Goal: Transaction & Acquisition: Purchase product/service

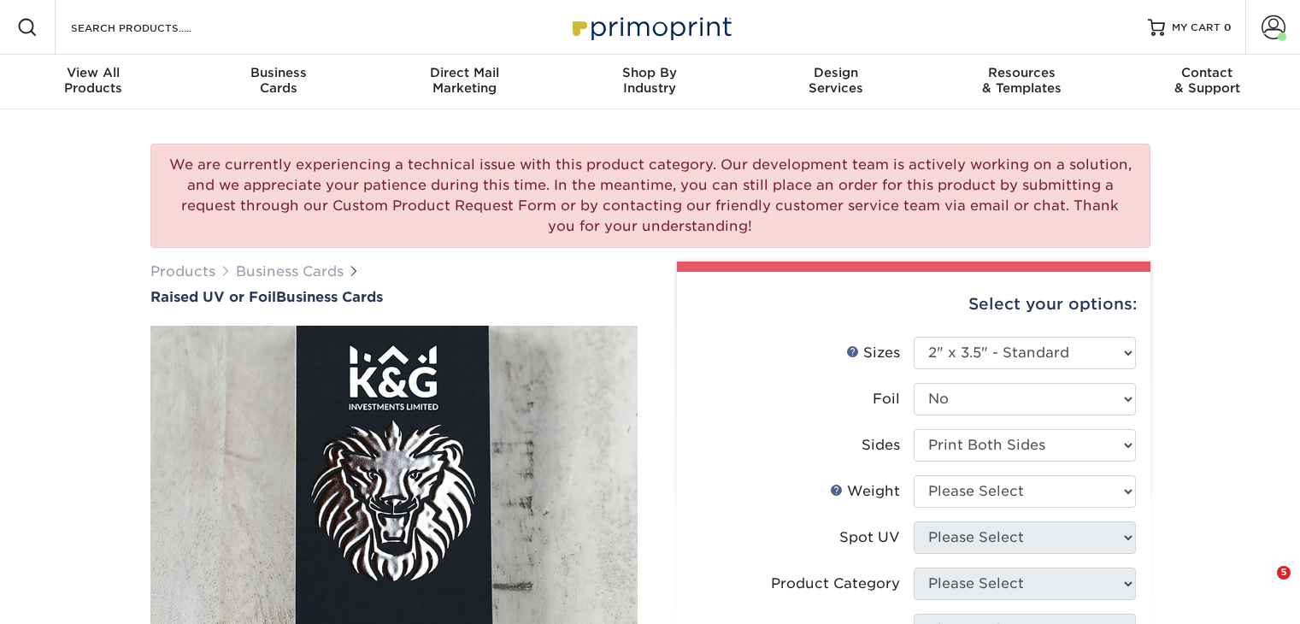
select select "2.00x3.50"
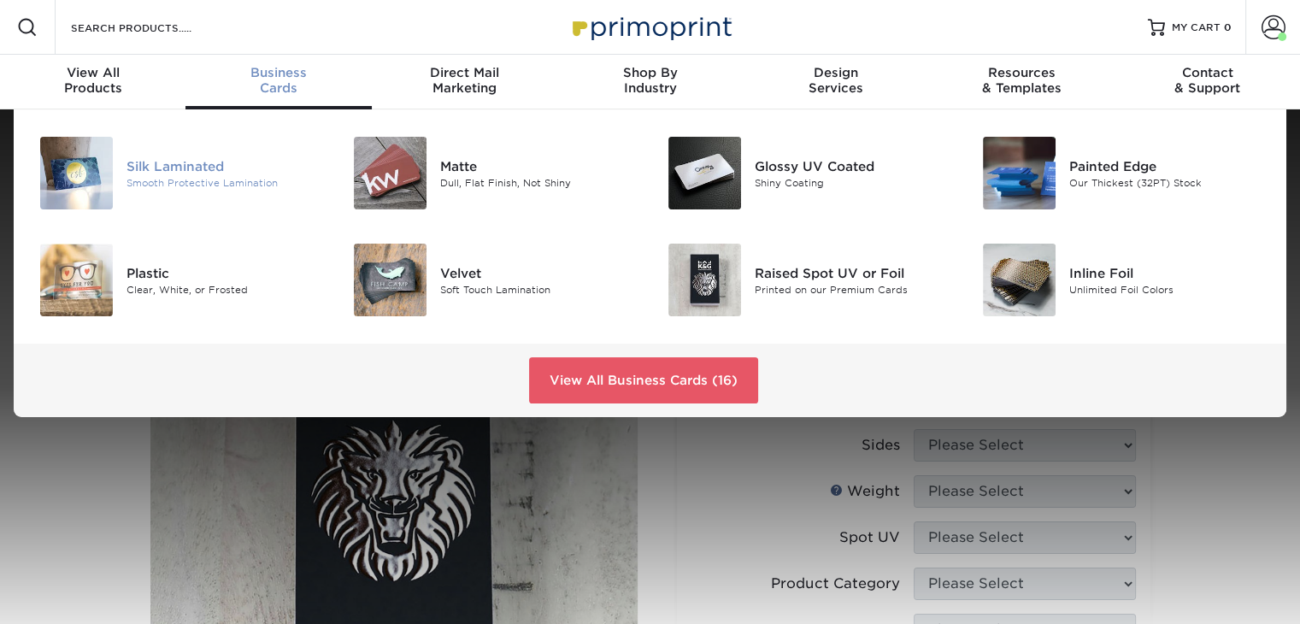
click at [199, 156] on div "Silk Laminated" at bounding box center [225, 165] width 197 height 19
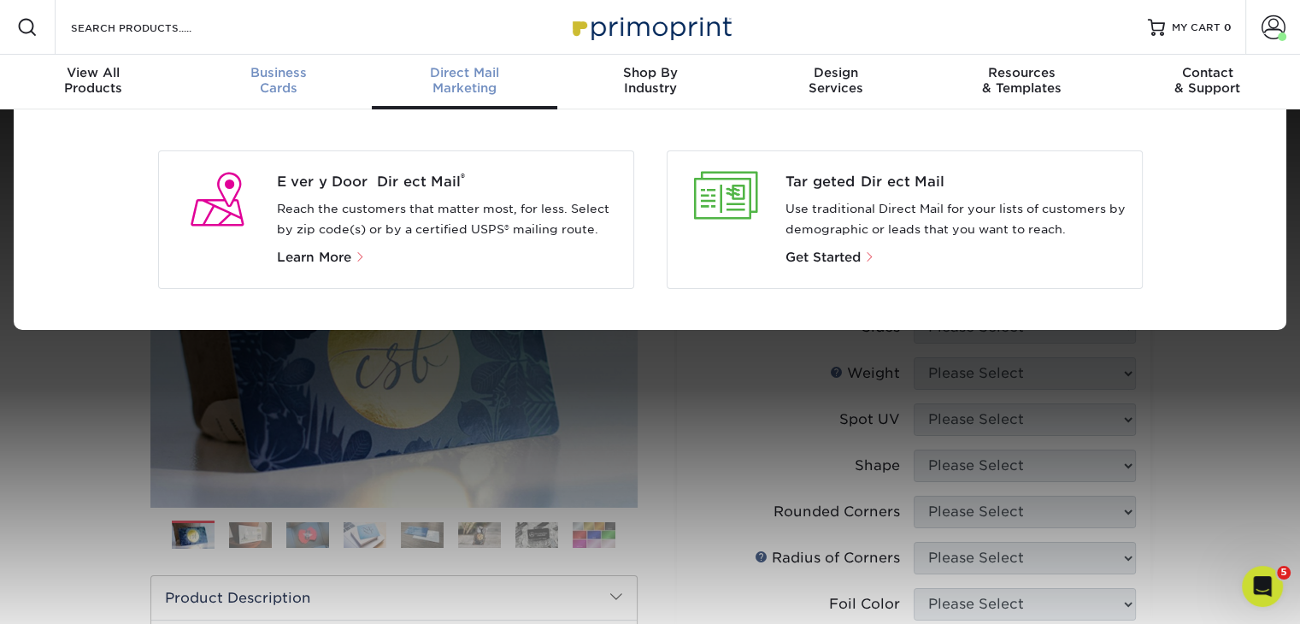
scroll to position [1, 0]
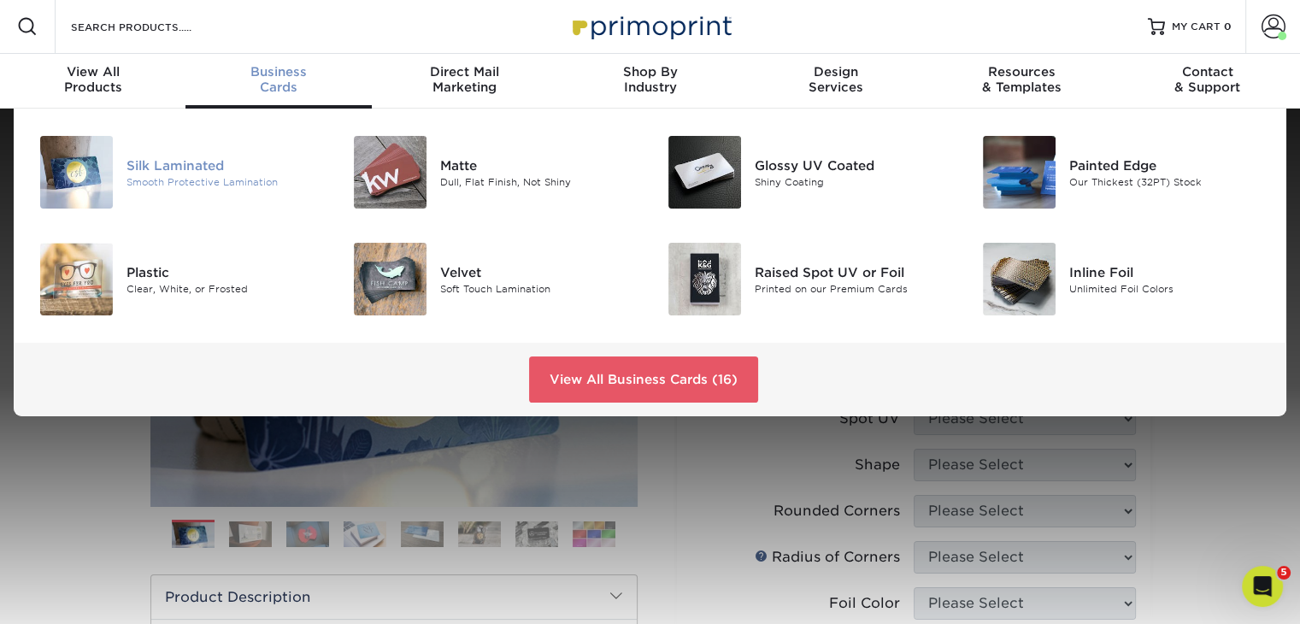
click at [227, 169] on div "Silk Laminated" at bounding box center [225, 165] width 197 height 19
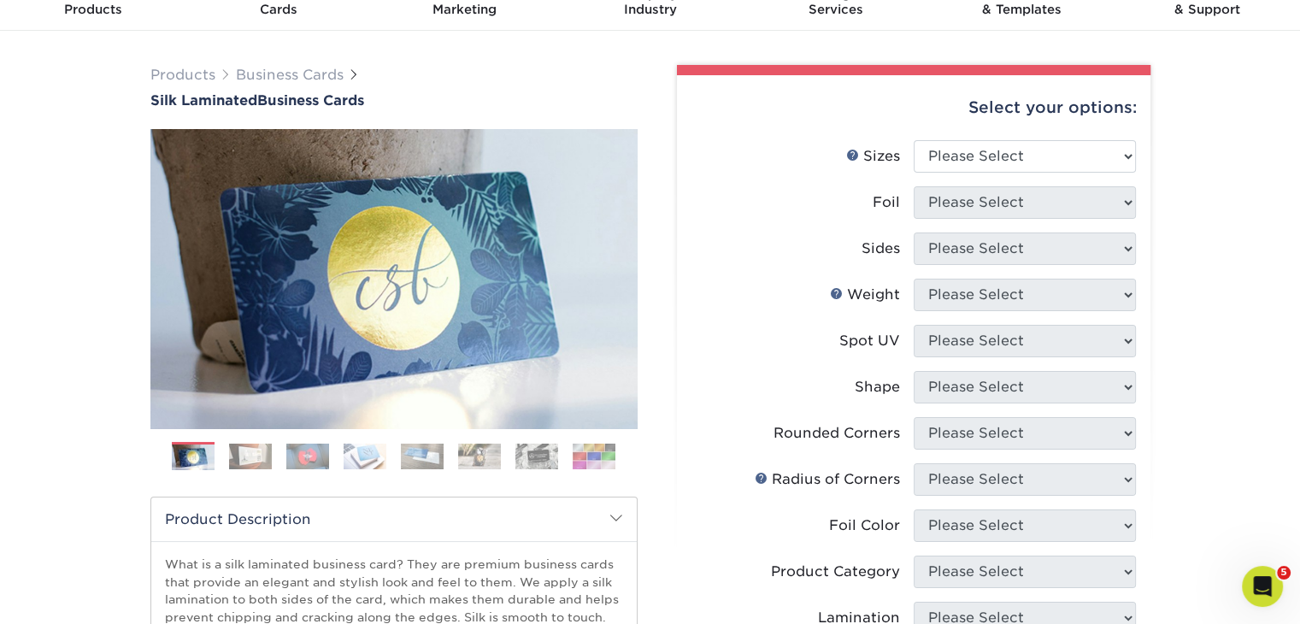
scroll to position [79, 0]
click at [1002, 154] on select "Please Select 1.5" x 3.5" - Mini 1.75" x 3.5" - Mini 2" x 2" - Square 2" x 3" -…" at bounding box center [1025, 156] width 222 height 32
select select "2.00x3.50"
click at [914, 140] on select "Please Select 1.5" x 3.5" - Mini 1.75" x 3.5" - Mini 2" x 2" - Square 2" x 3" -…" at bounding box center [1025, 156] width 222 height 32
click at [1007, 210] on select "Please Select Yes No" at bounding box center [1025, 202] width 222 height 32
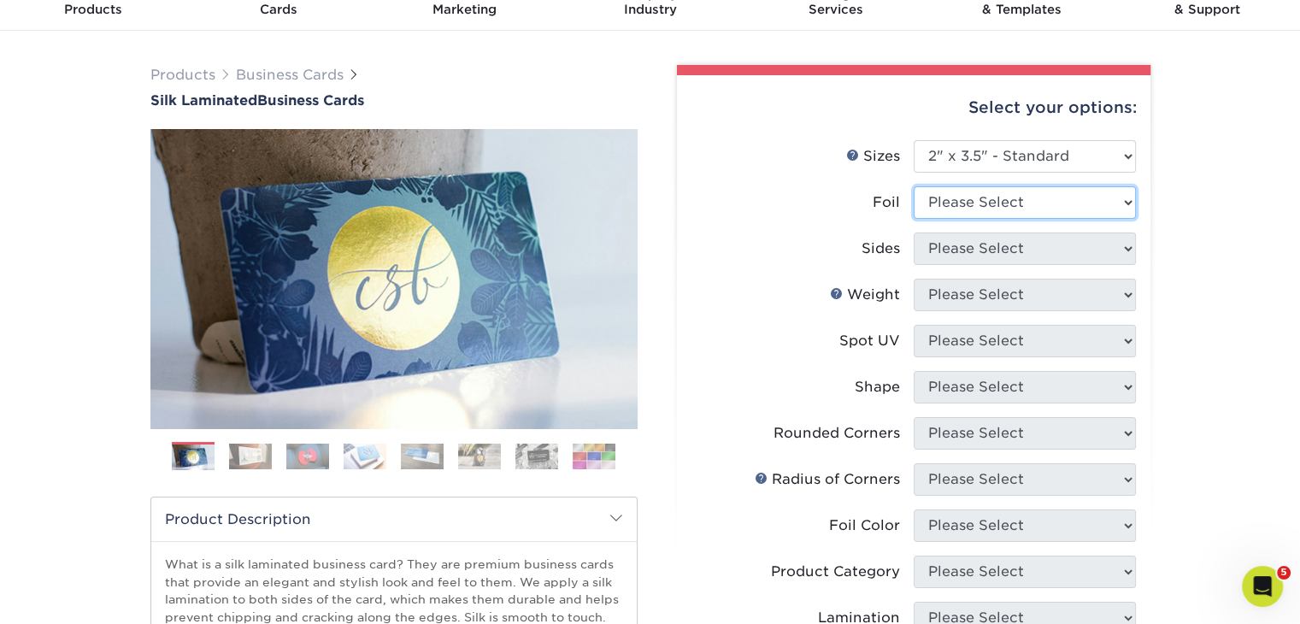
select select "0"
click at [914, 186] on select "Please Select Yes No" at bounding box center [1025, 202] width 222 height 32
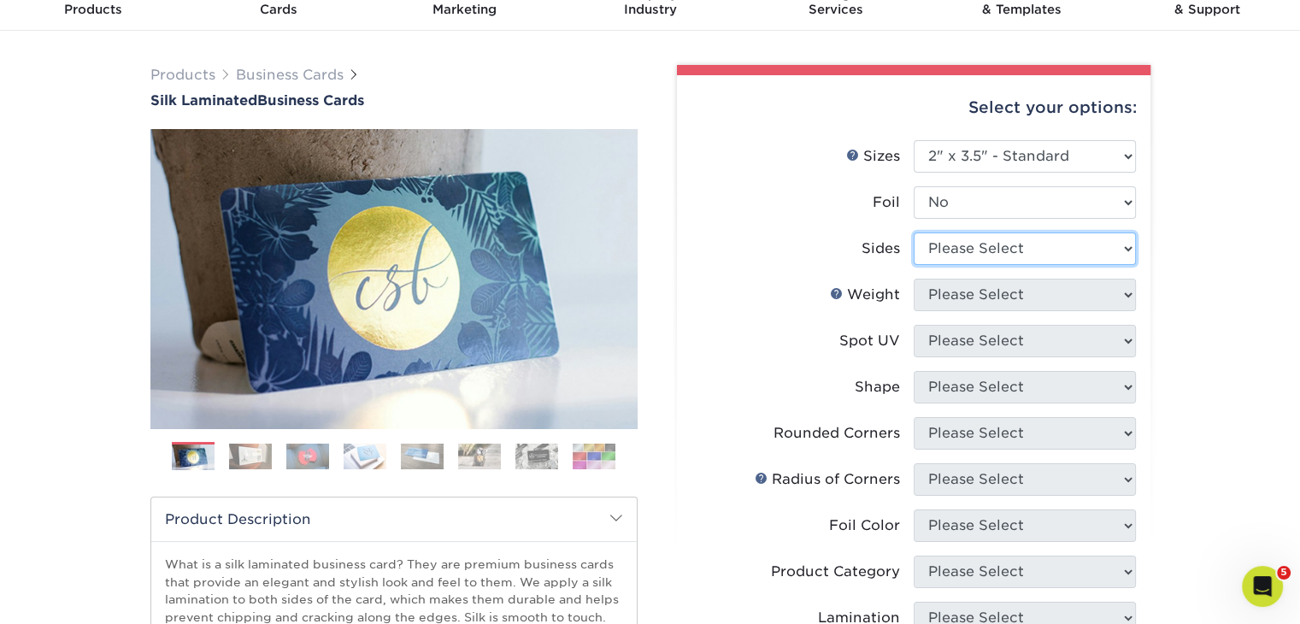
click at [993, 239] on select "Please Select Print Both Sides Print Front Only" at bounding box center [1025, 249] width 222 height 32
select select "13abbda7-1d64-4f25-8bb2-c179b224825d"
click at [914, 233] on select "Please Select Print Both Sides Print Front Only" at bounding box center [1025, 249] width 222 height 32
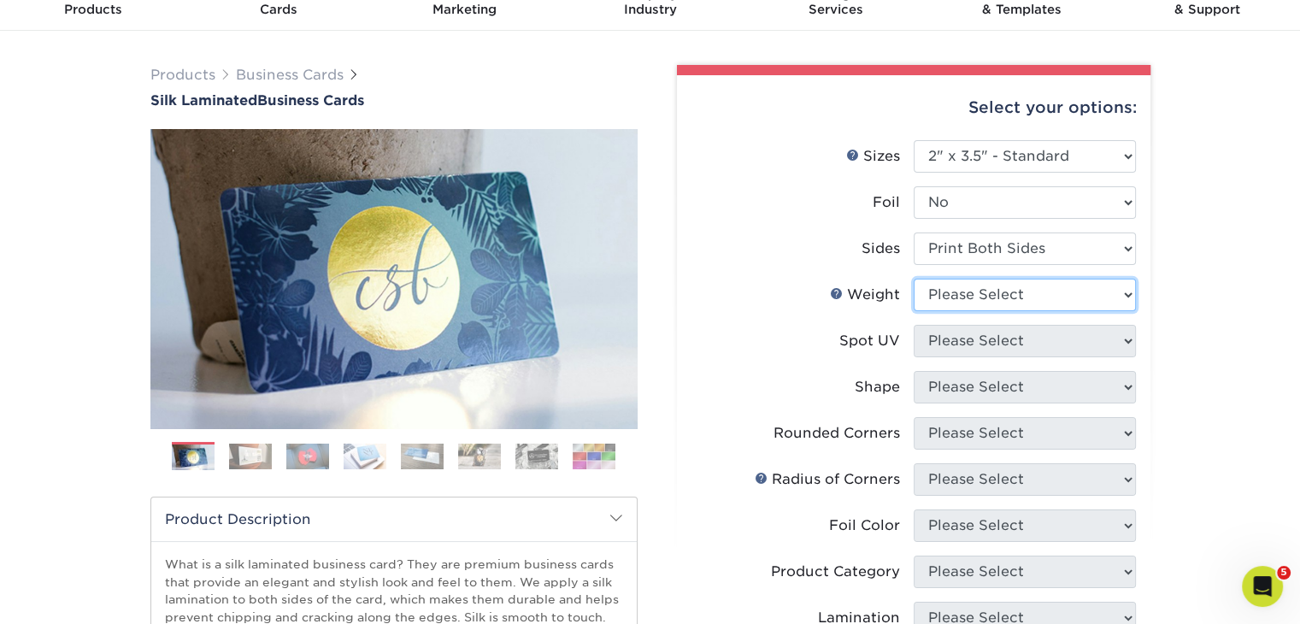
click at [981, 287] on select "Please Select 16PT" at bounding box center [1025, 295] width 222 height 32
select select "16PT"
click at [914, 279] on select "Please Select 16PT" at bounding box center [1025, 295] width 222 height 32
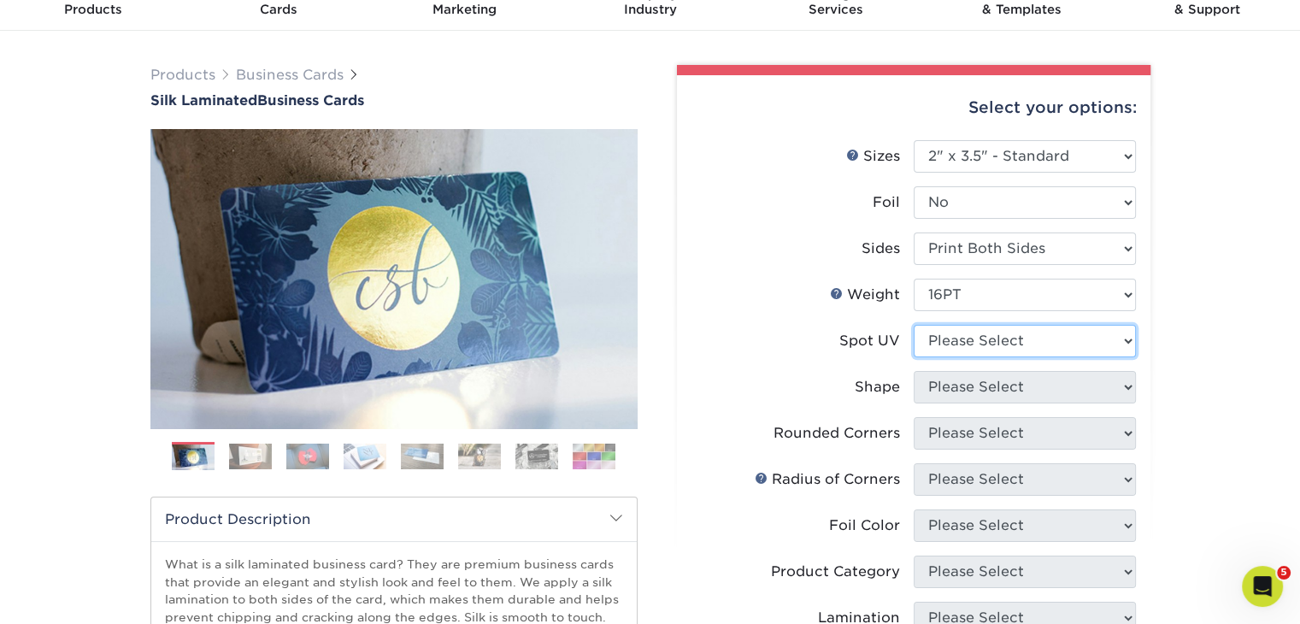
click at [967, 342] on select "Please Select No Spot UV Front and Back (Both Sides) Front Only Back Only" at bounding box center [1025, 341] width 222 height 32
select select "0"
click at [914, 325] on select "Please Select No Spot UV Front and Back (Both Sides) Front Only Back Only" at bounding box center [1025, 341] width 222 height 32
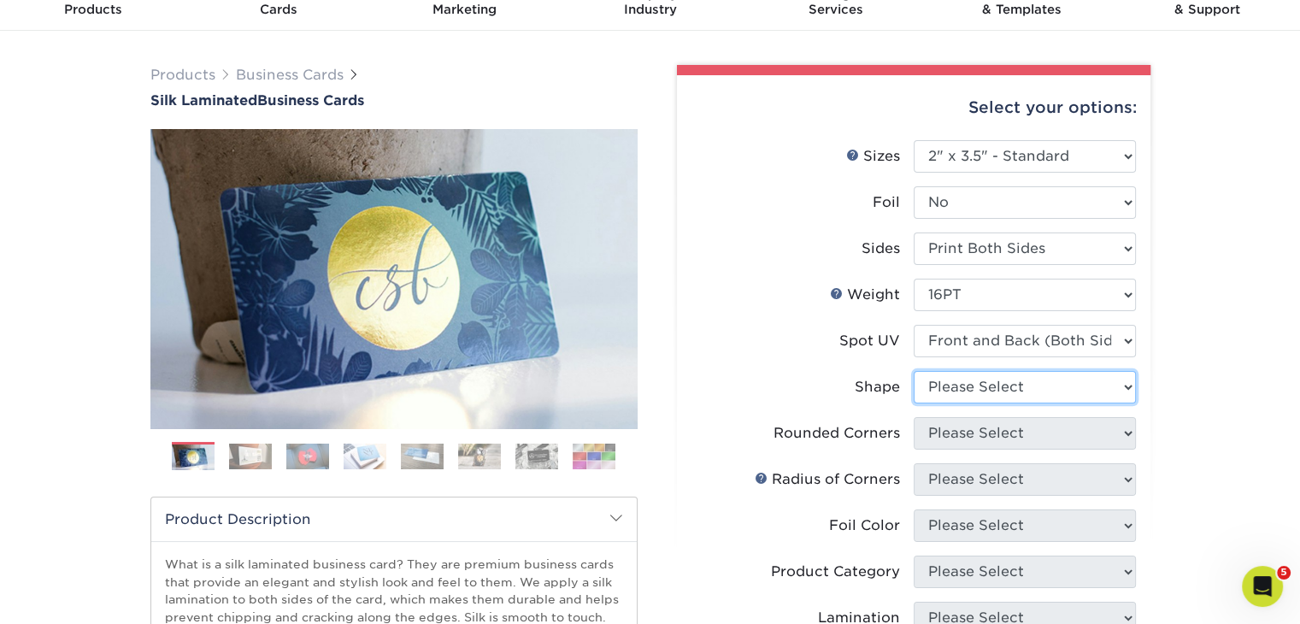
click at [954, 380] on select "Please Select Standard" at bounding box center [1025, 387] width 222 height 32
select select "standard"
click at [914, 371] on select "Please Select Standard" at bounding box center [1025, 387] width 222 height 32
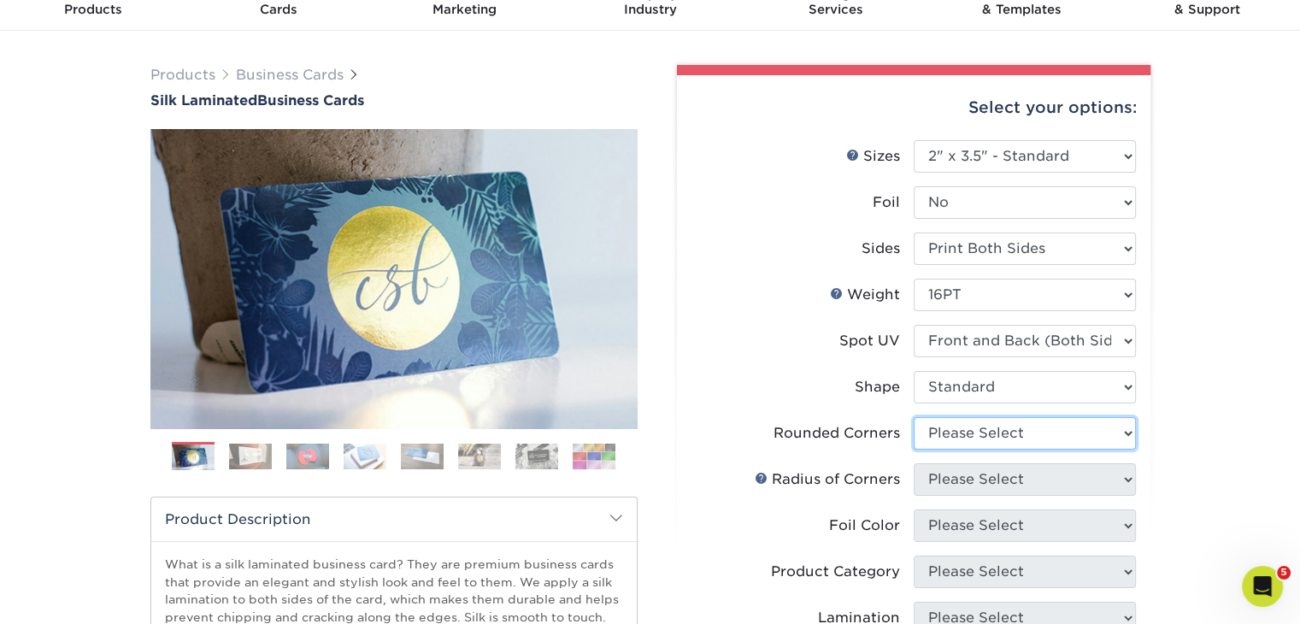
click at [958, 434] on select "Please Select Yes - Round 2 Corners Yes - Round 4 Corners No" at bounding box center [1025, 433] width 222 height 32
select select "0"
click at [914, 417] on select "Please Select Yes - Round 2 Corners Yes - Round 4 Corners No" at bounding box center [1025, 433] width 222 height 32
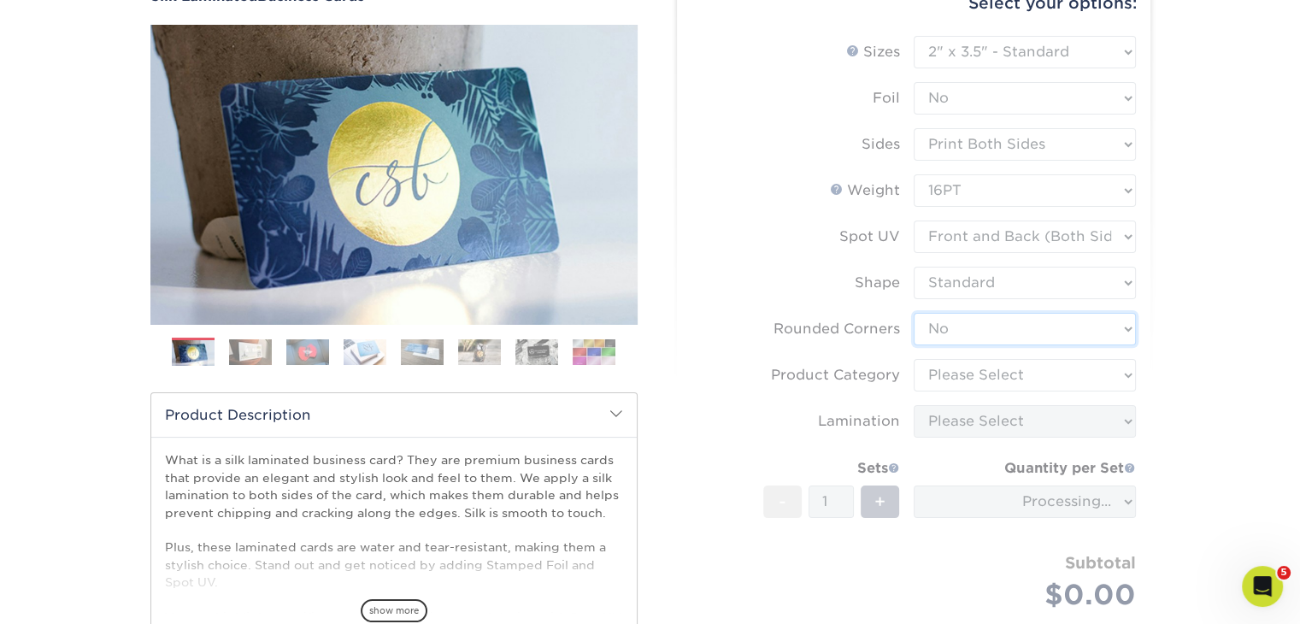
scroll to position [202, 0]
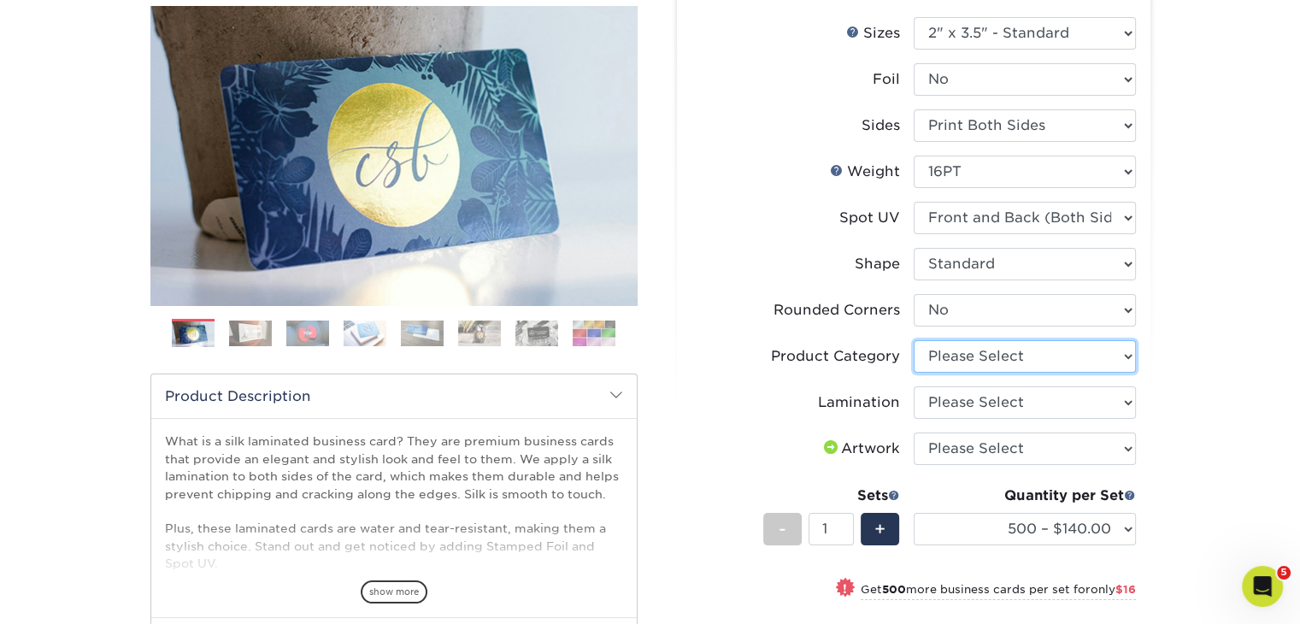
click at [1119, 346] on select "Please Select Business Cards" at bounding box center [1025, 356] width 222 height 32
select select "3b5148f1-0588-4f88-a218-97bcfdce65c1"
click at [914, 340] on select "Please Select Business Cards" at bounding box center [1025, 356] width 222 height 32
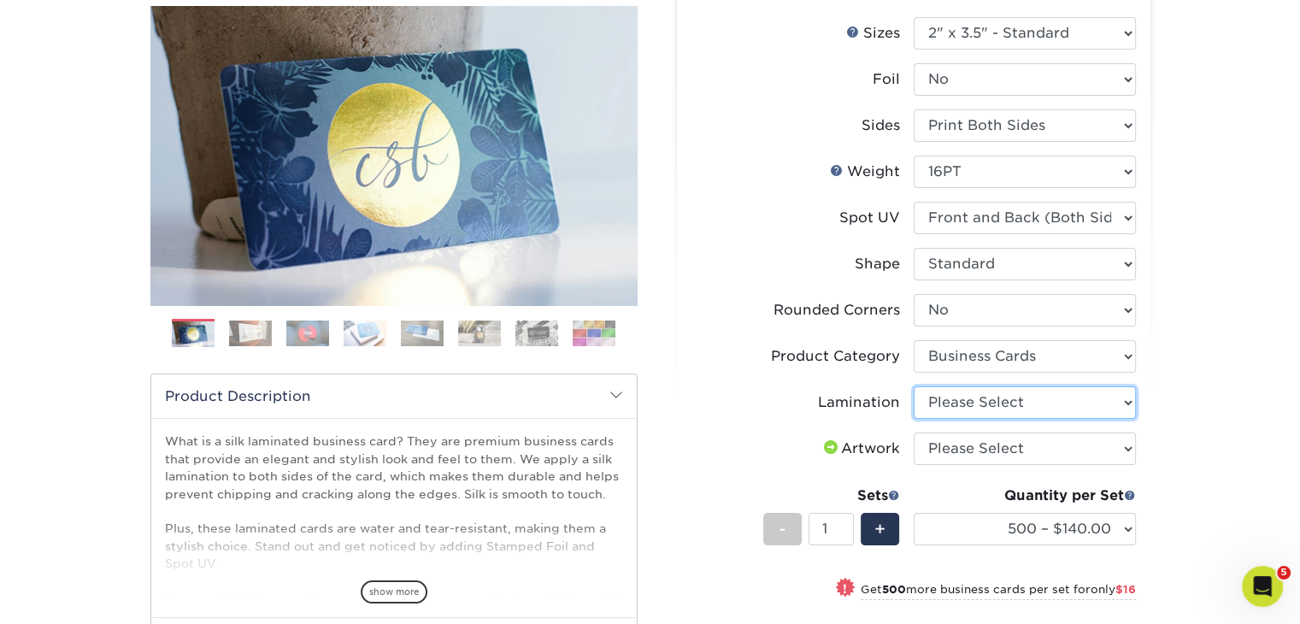
click at [1051, 413] on select "Please Select Silk" at bounding box center [1025, 402] width 222 height 32
select select "ccacb42f-45f7-42d3-bbd3-7c8421cf37f0"
click at [914, 386] on select "Please Select Silk" at bounding box center [1025, 402] width 222 height 32
click at [1027, 446] on select "Please Select I will upload files I need a design - $100" at bounding box center [1025, 449] width 222 height 32
select select "upload"
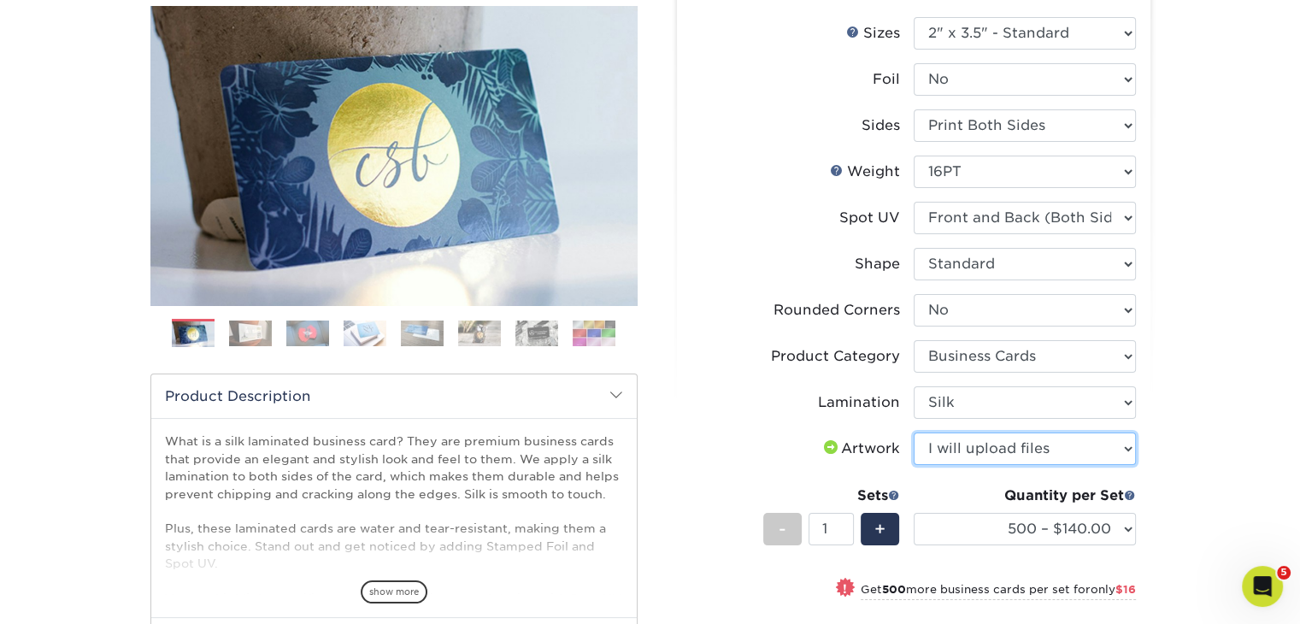
click at [914, 433] on select "Please Select I will upload files I need a design - $100" at bounding box center [1025, 449] width 222 height 32
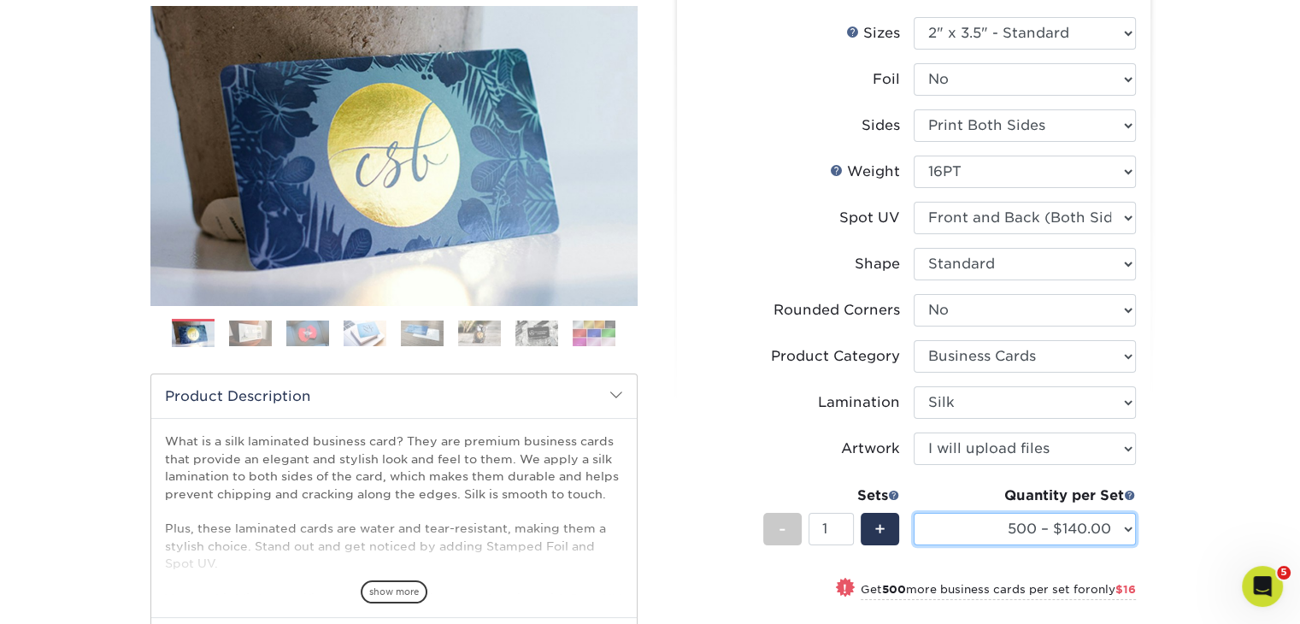
click at [1021, 530] on select "500 – $140.00 1000 – $156.00 2500 – $383.00 5000 – $642.00 10000 – $1156.00" at bounding box center [1025, 529] width 222 height 32
click at [914, 513] on select "500 – $140.00 1000 – $156.00 2500 – $383.00 5000 – $642.00 10000 – $1156.00" at bounding box center [1025, 529] width 222 height 32
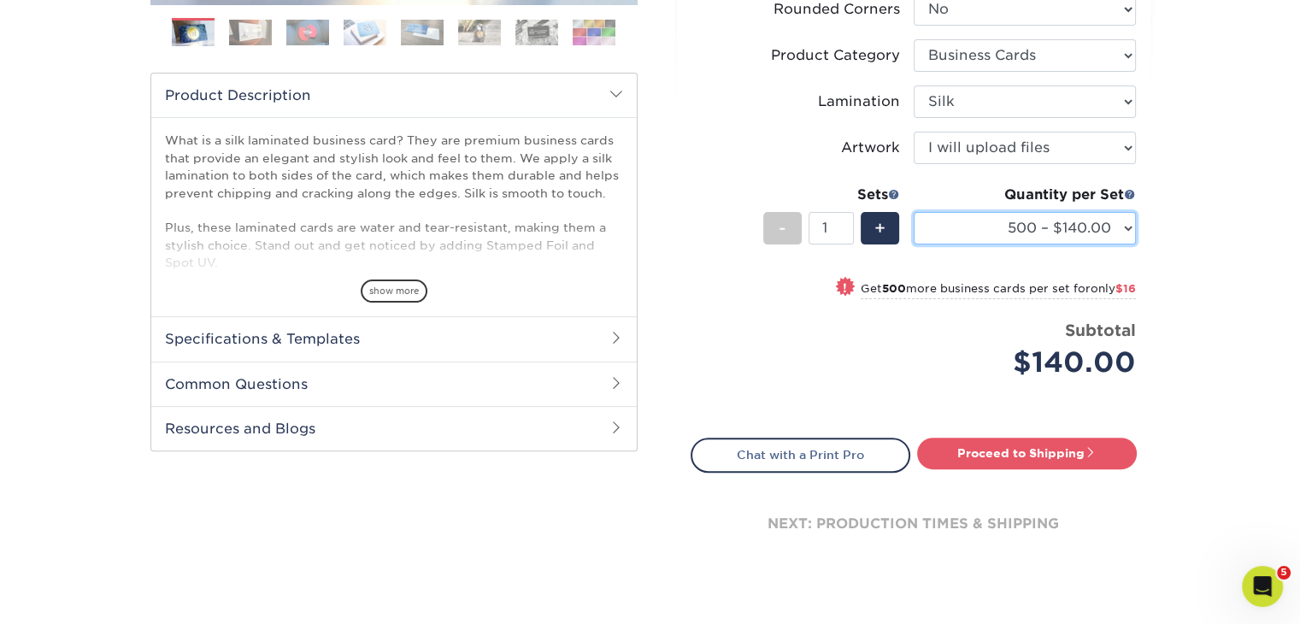
scroll to position [508, 0]
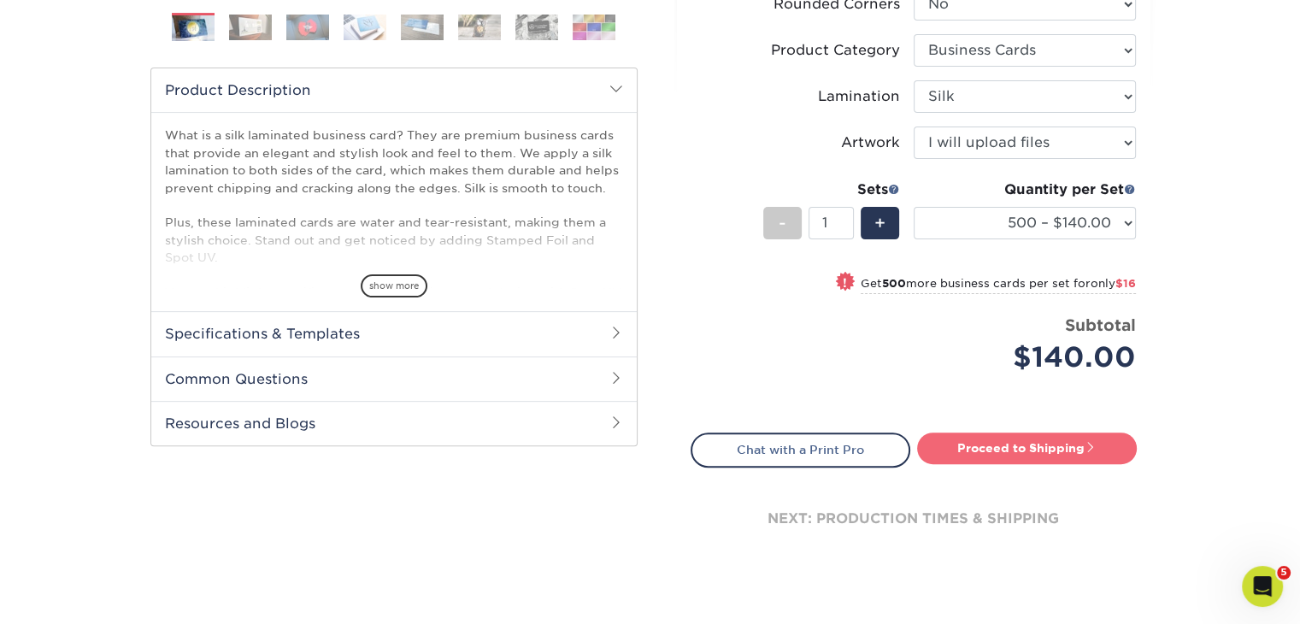
click at [1028, 452] on link "Proceed to Shipping" at bounding box center [1027, 448] width 220 height 31
type input "Set 1"
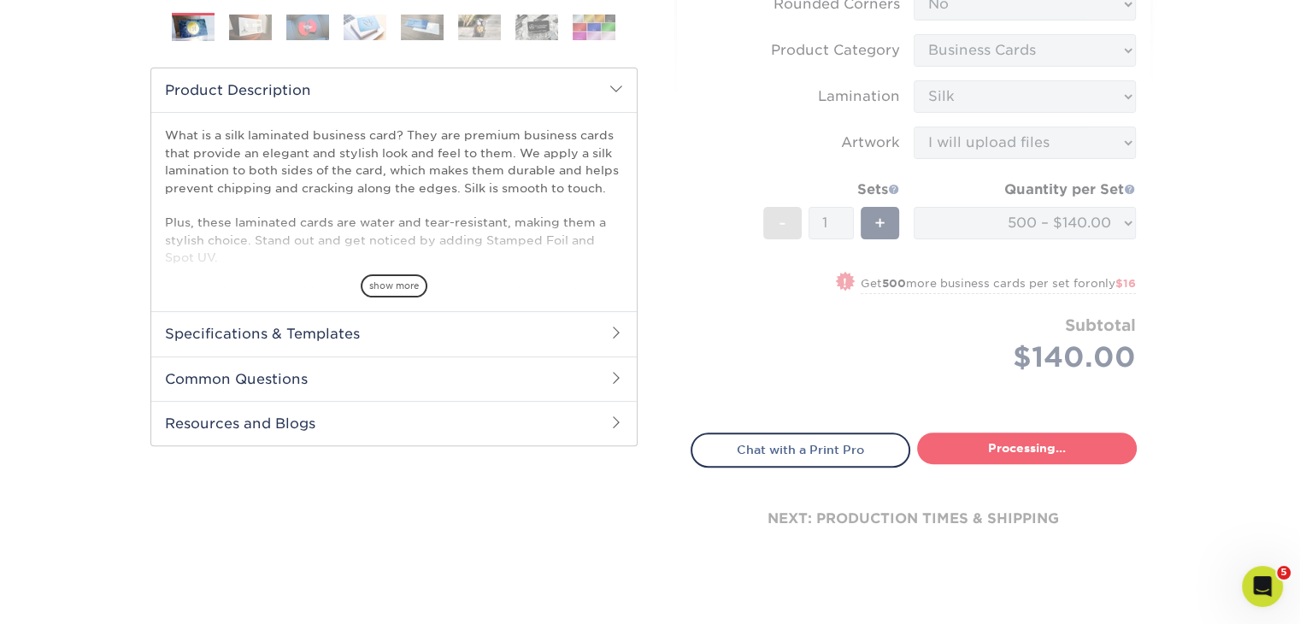
select select "a02e7c76-bdf4-4cc9-8b1d-1aa03151ab1e"
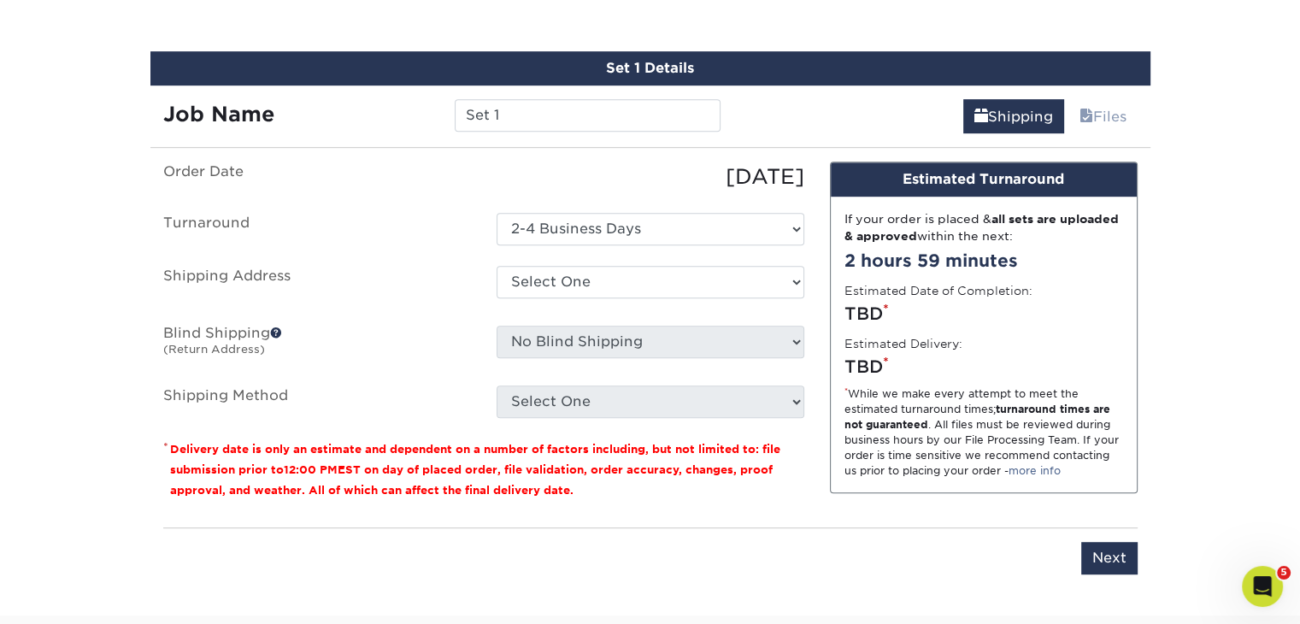
scroll to position [985, 0]
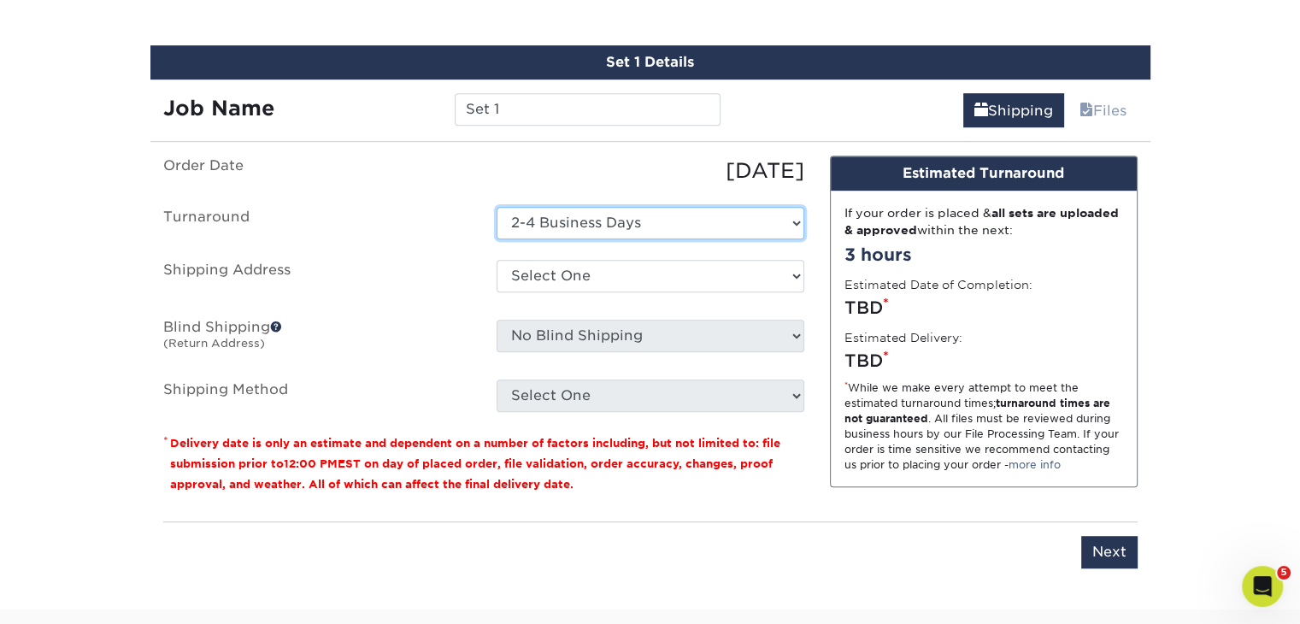
click at [619, 209] on select "Select One 2-4 Business Days" at bounding box center [651, 223] width 308 height 32
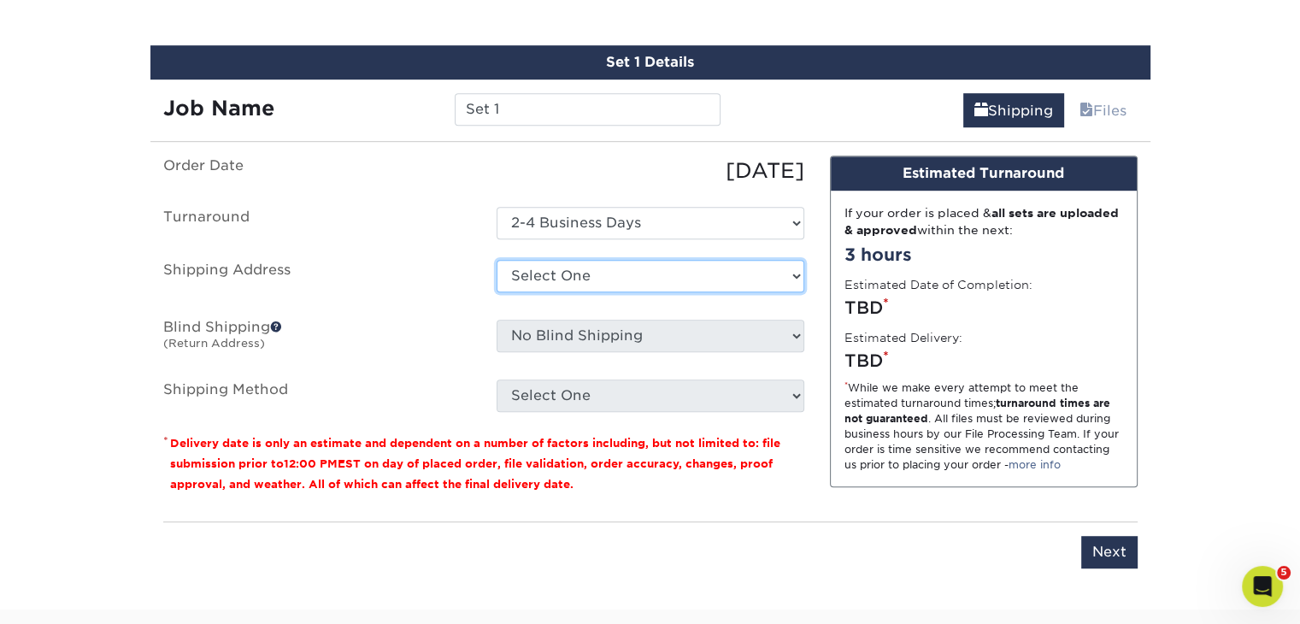
click at [629, 278] on select "Select One Greg's Home ISI ISI Plano Jake, Home Jake's Address Josh's Home Addr…" at bounding box center [651, 276] width 308 height 32
select select "198870"
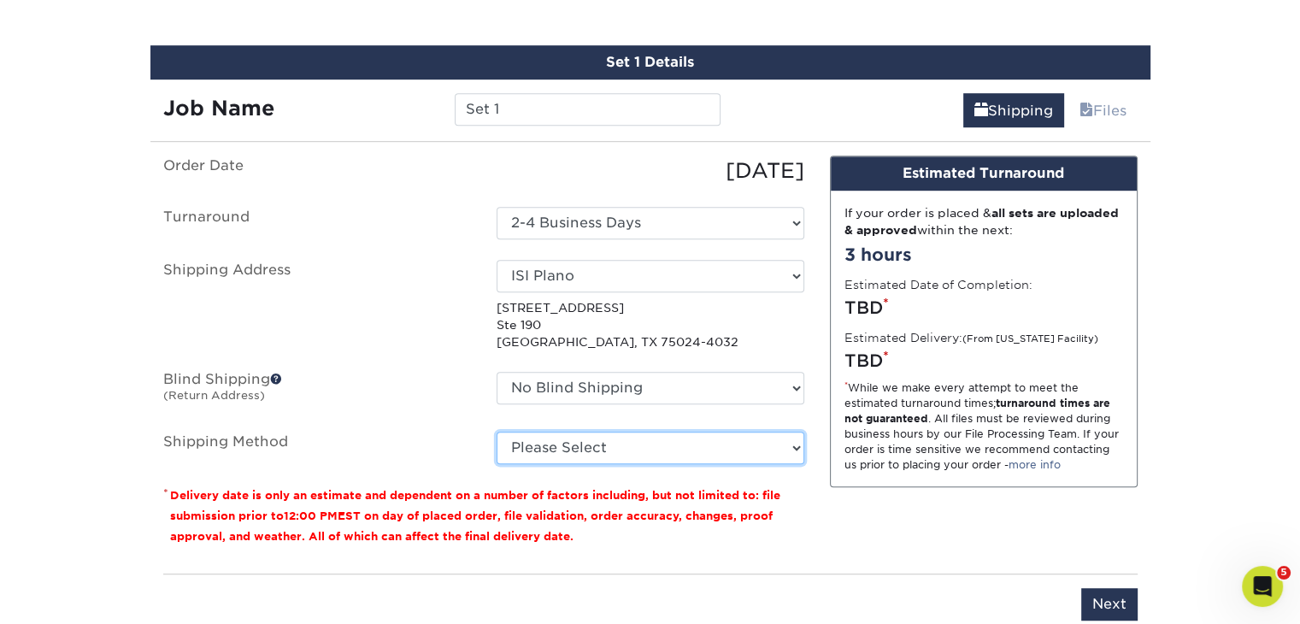
click at [629, 457] on select "Please Select Ground Shipping (+$8.96) 3 Day Shipping Service (+$15.33) 2 Day A…" at bounding box center [651, 448] width 308 height 32
select select "03"
click at [497, 432] on select "Please Select Ground Shipping (+$8.96) 3 Day Shipping Service (+$15.33) 2 Day A…" at bounding box center [651, 448] width 308 height 32
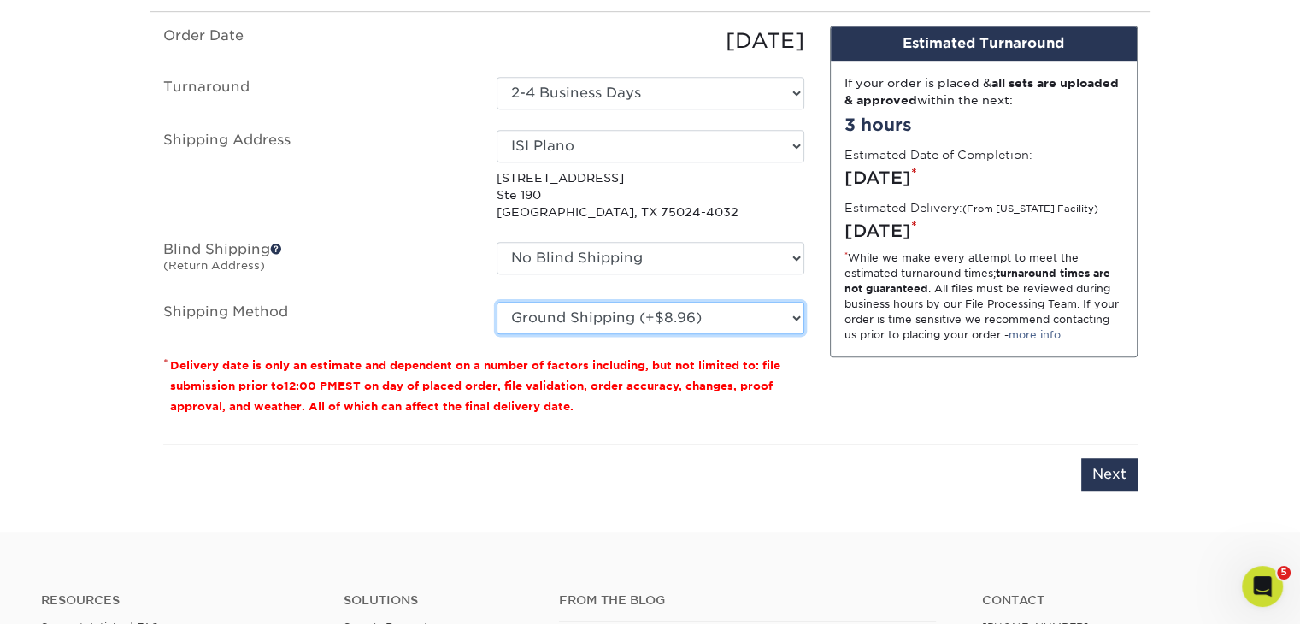
scroll to position [1117, 0]
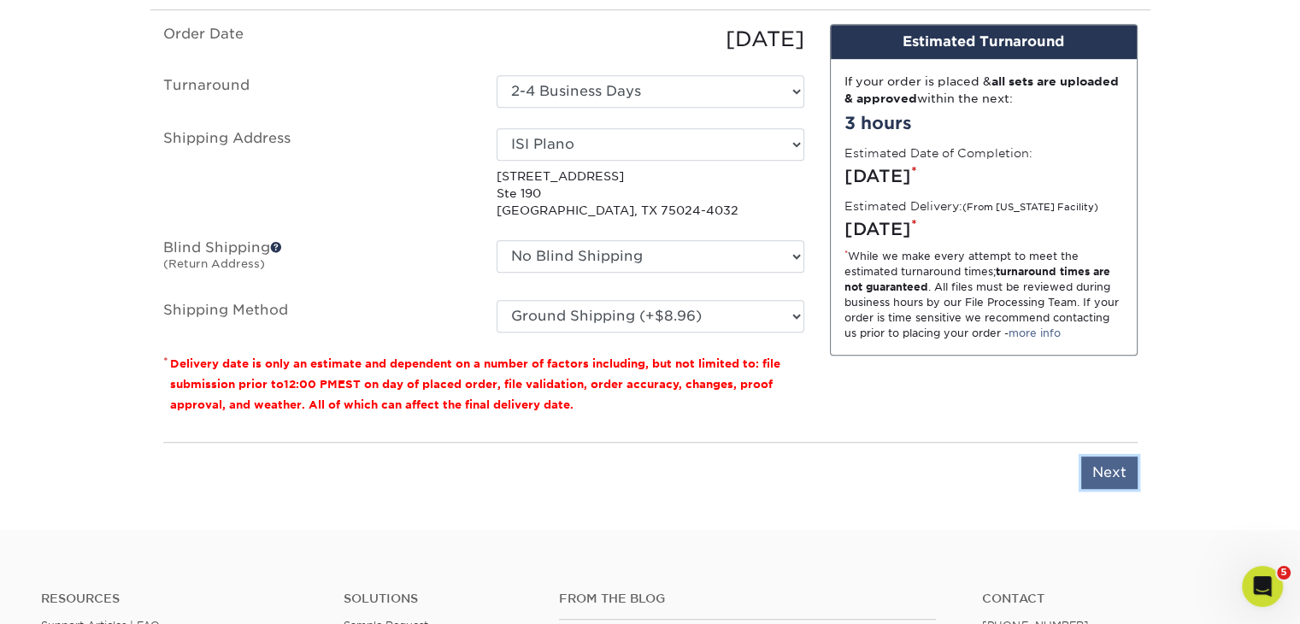
click at [1106, 459] on input "Next" at bounding box center [1110, 473] width 56 height 32
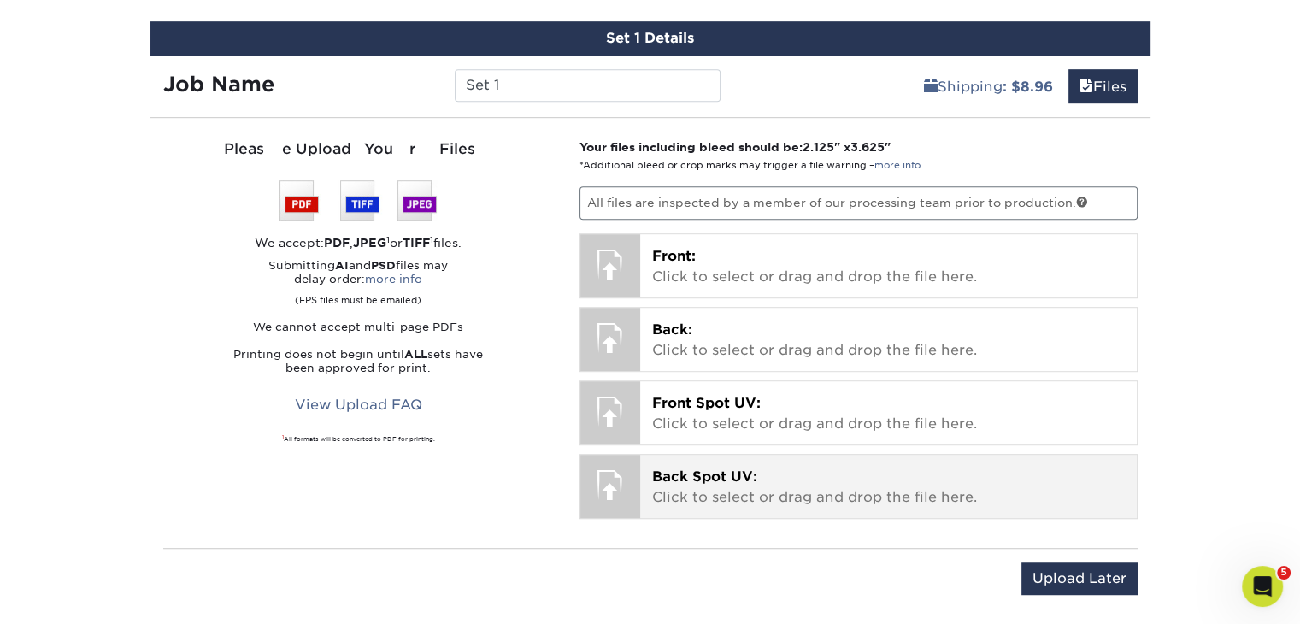
scroll to position [1023, 0]
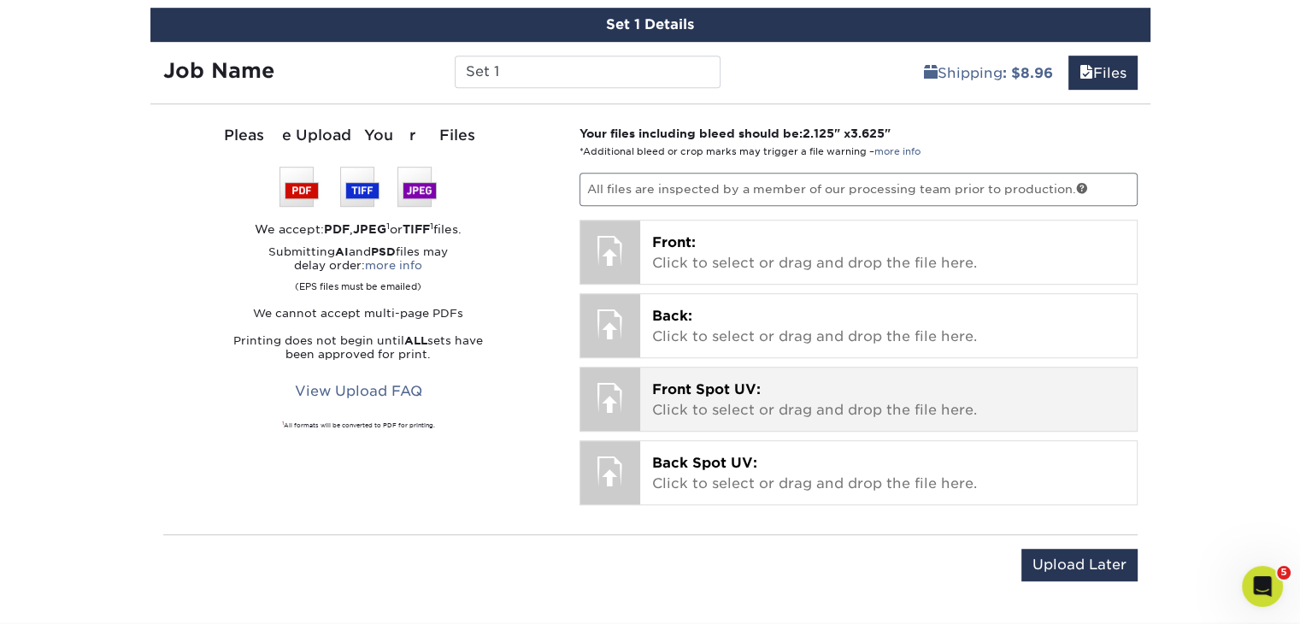
click at [782, 395] on p "Front Spot UV: Click to select or drag and drop the file here." at bounding box center [888, 400] width 473 height 41
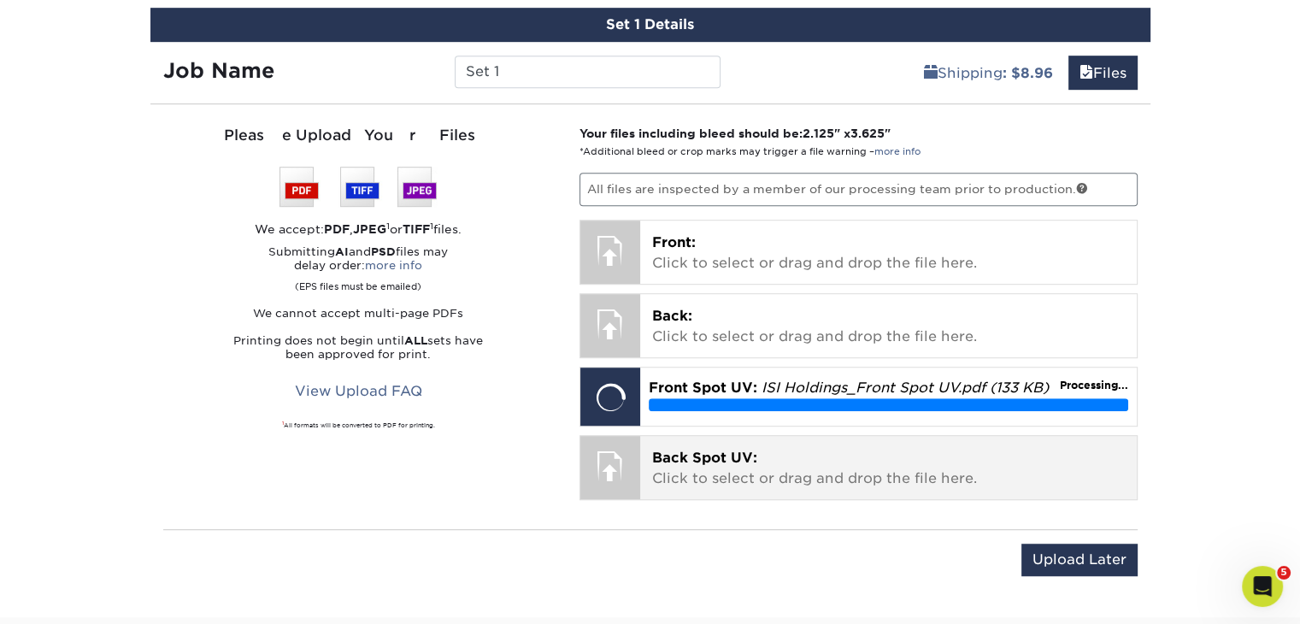
click at [768, 477] on p "Back Spot UV: Click to select or drag and drop the file here." at bounding box center [888, 468] width 473 height 41
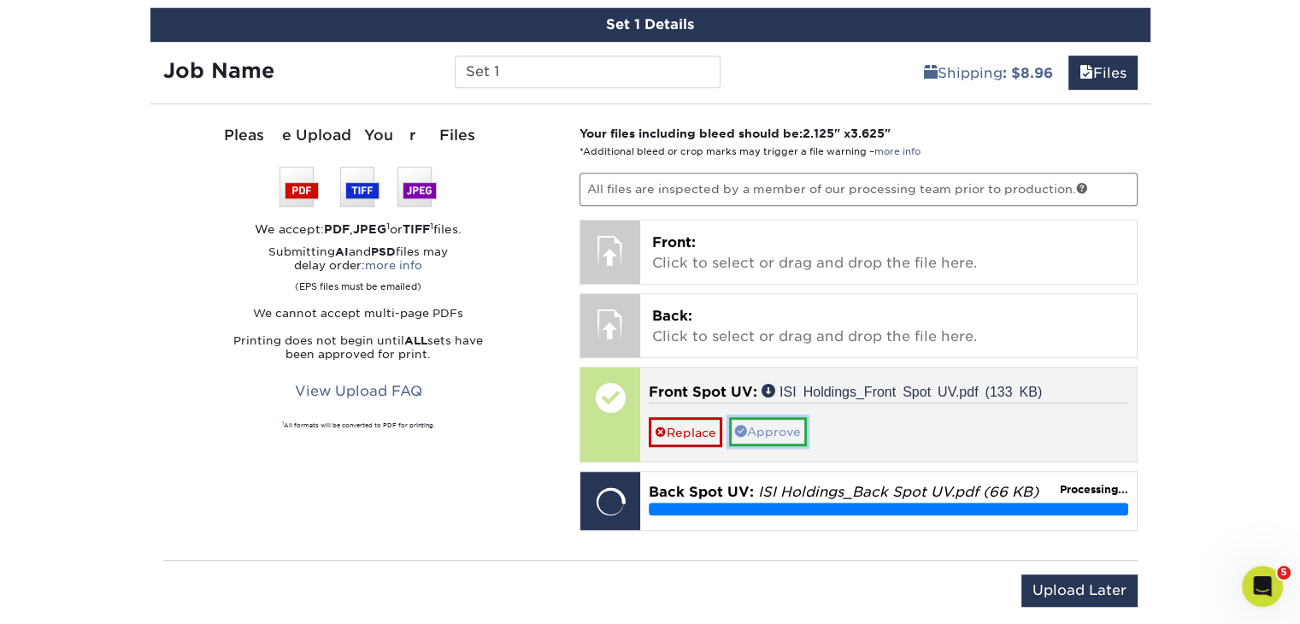
click at [774, 424] on link "Approve" at bounding box center [768, 431] width 78 height 29
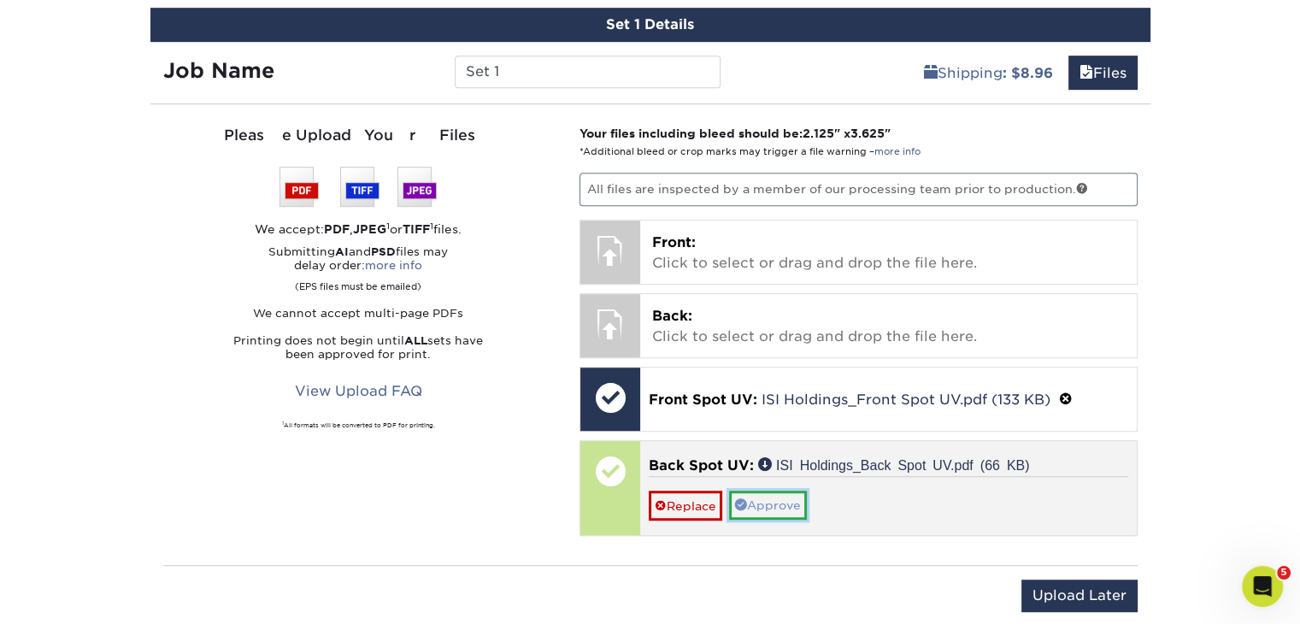
click at [776, 497] on link "Approve" at bounding box center [768, 505] width 78 height 29
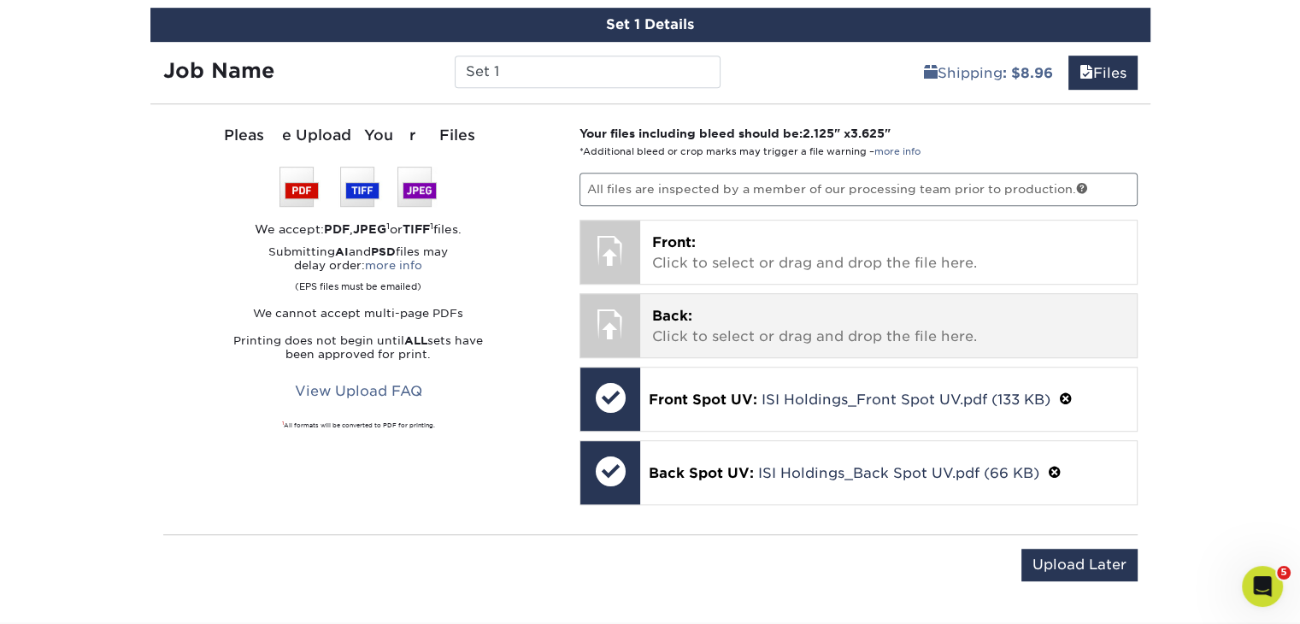
click at [709, 306] on p "Back: Click to select or drag and drop the file here." at bounding box center [888, 326] width 473 height 41
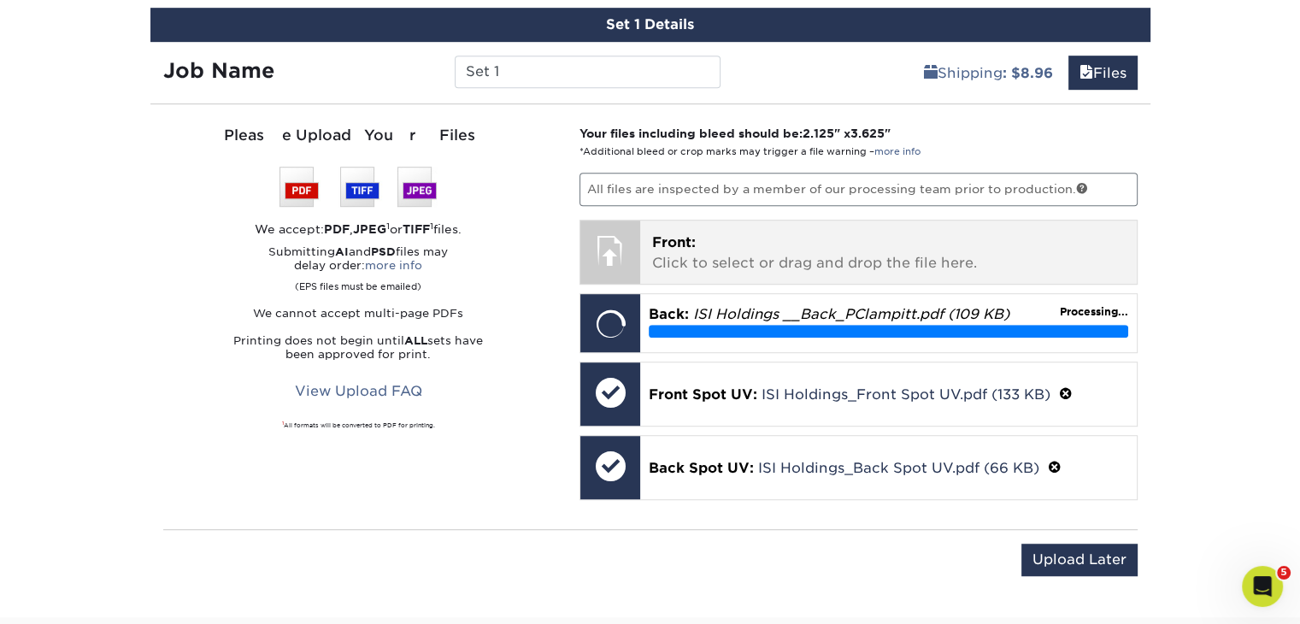
click at [751, 262] on p "Front: Click to select or drag and drop the file here." at bounding box center [888, 253] width 473 height 41
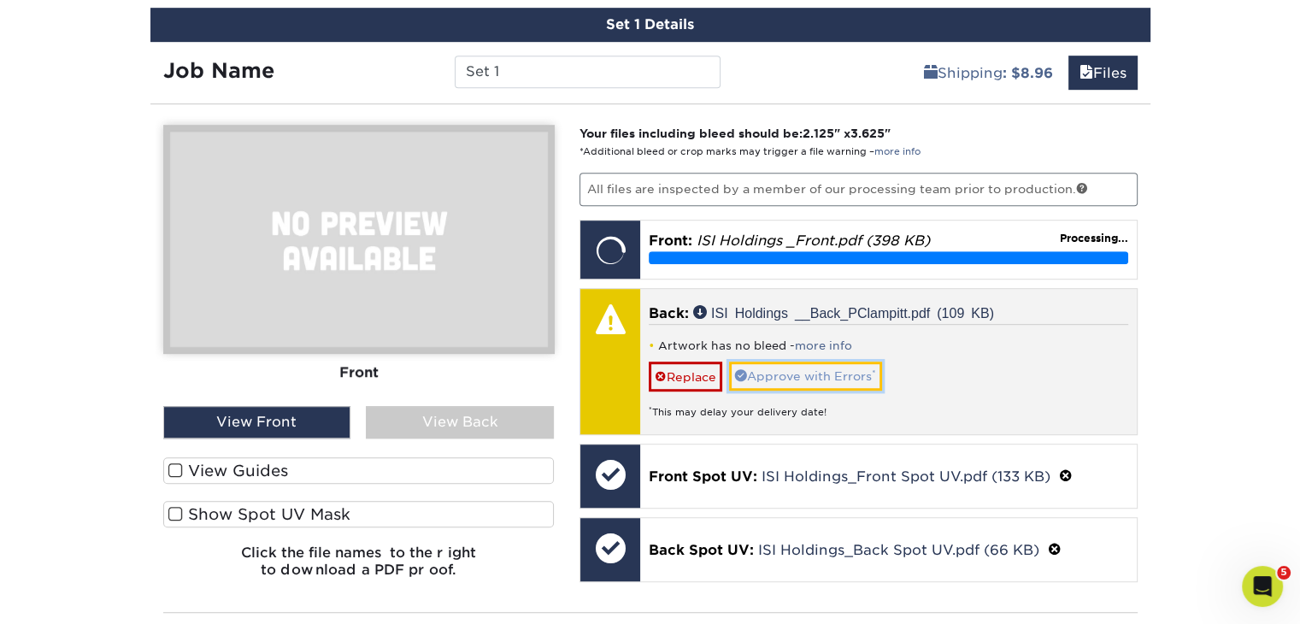
click at [798, 368] on link "Approve with Errors *" at bounding box center [805, 376] width 153 height 29
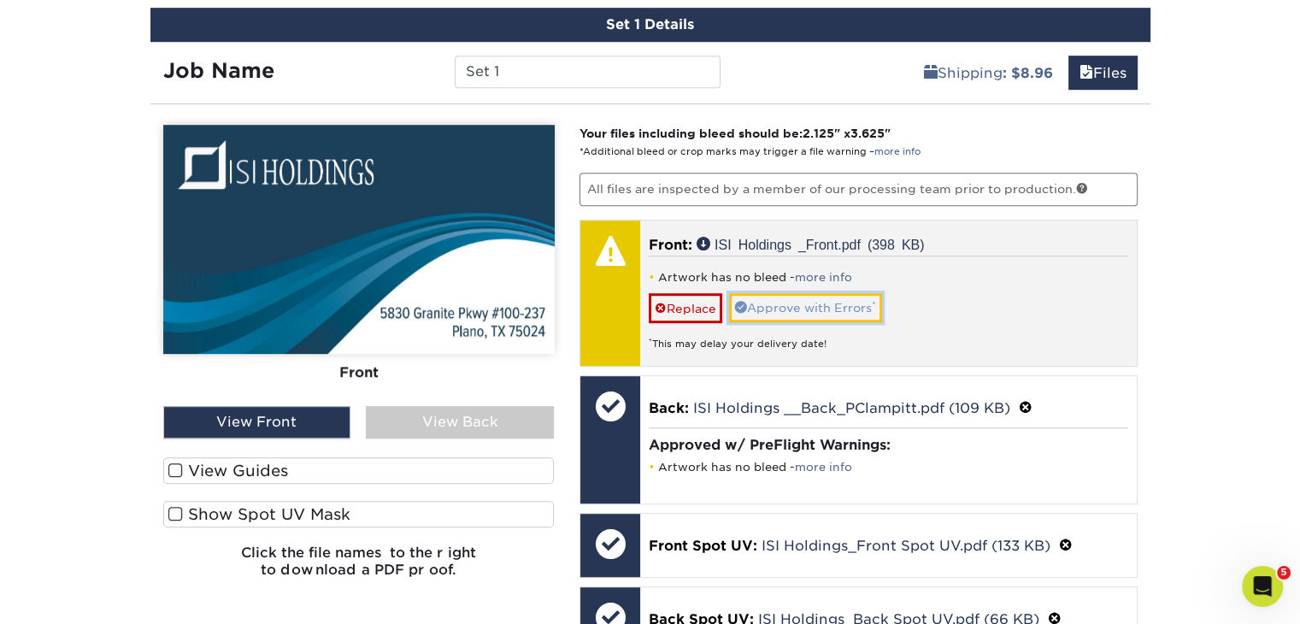
click at [781, 302] on link "Approve with Errors *" at bounding box center [805, 307] width 153 height 29
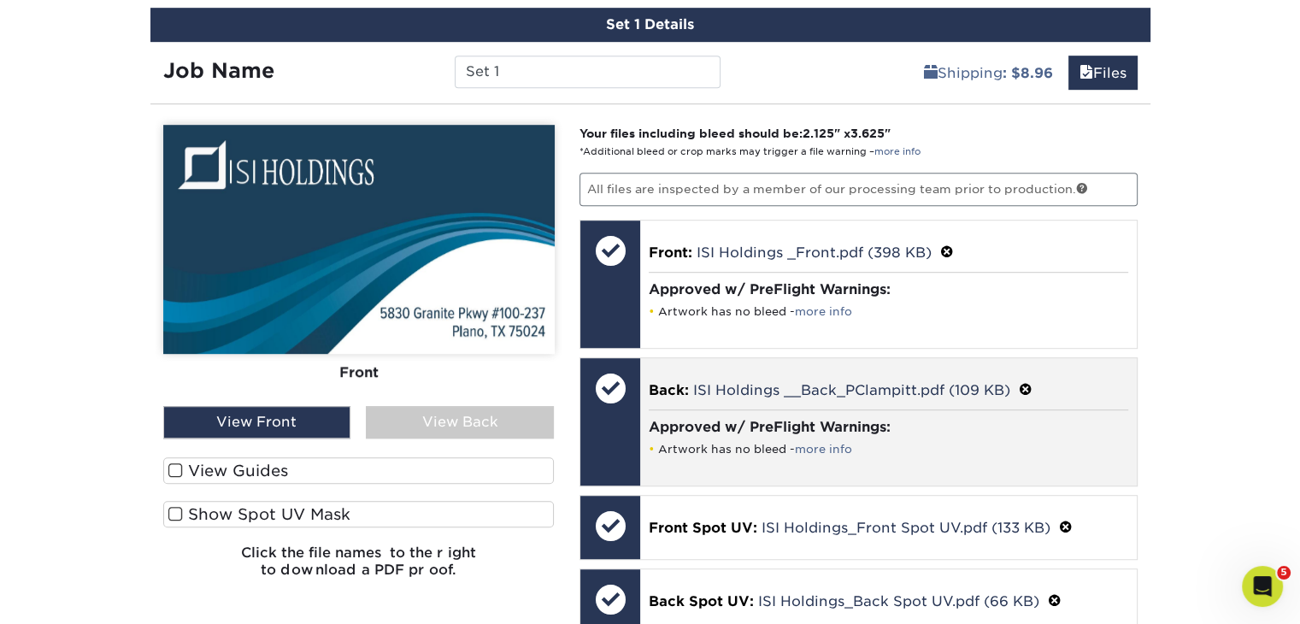
click at [811, 451] on div "Approved w/ PreFlight Warnings: Artwork has no bleed - more info" at bounding box center [889, 438] width 480 height 56
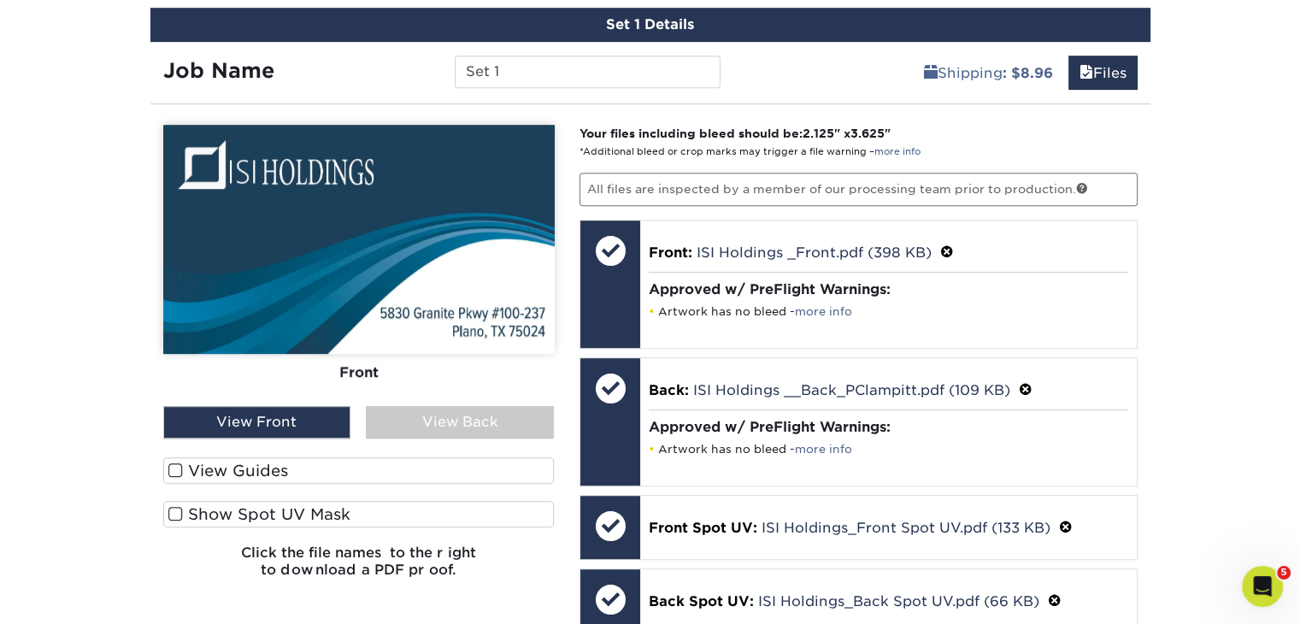
click at [448, 420] on div "View Back" at bounding box center [460, 422] width 188 height 32
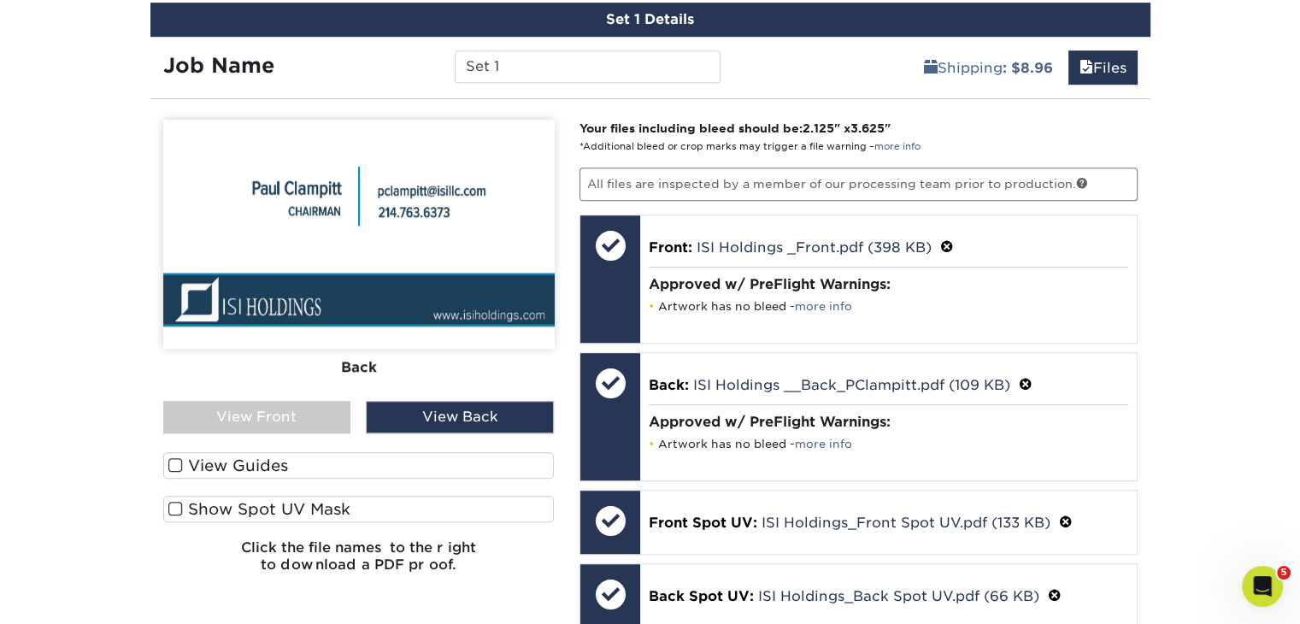
scroll to position [1027, 0]
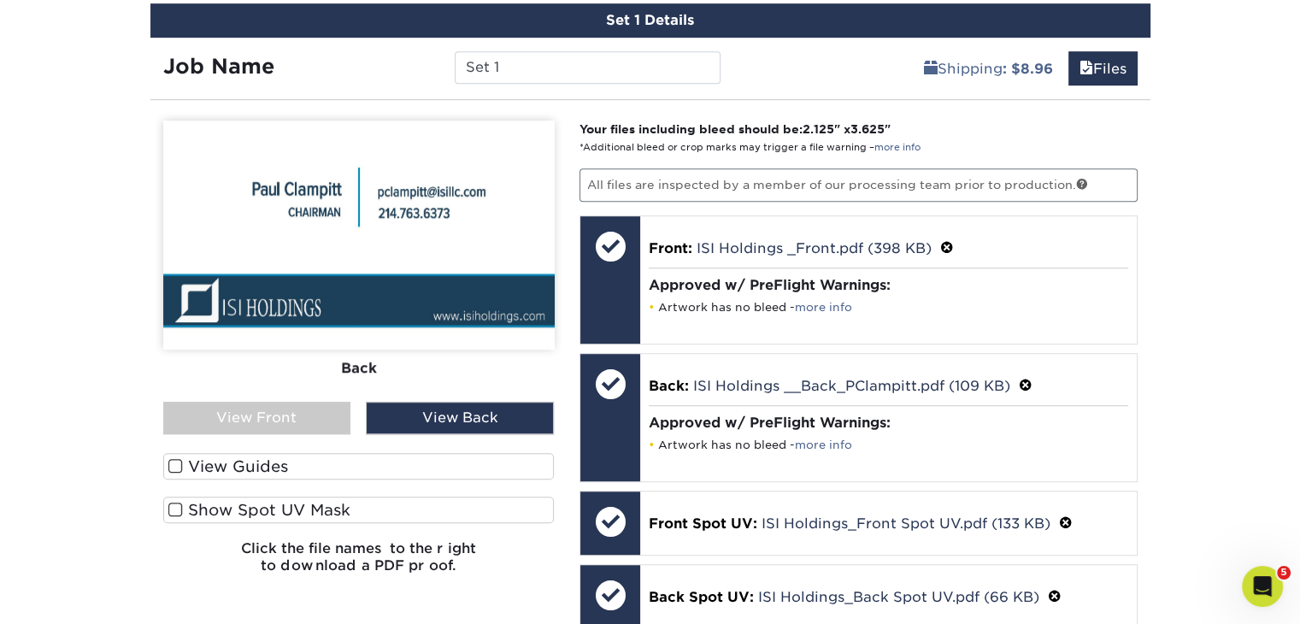
click at [331, 504] on label "Show Spot UV Mask" at bounding box center [359, 510] width 392 height 27
click at [0, 0] on input "Show Spot UV Mask" at bounding box center [0, 0] width 0 height 0
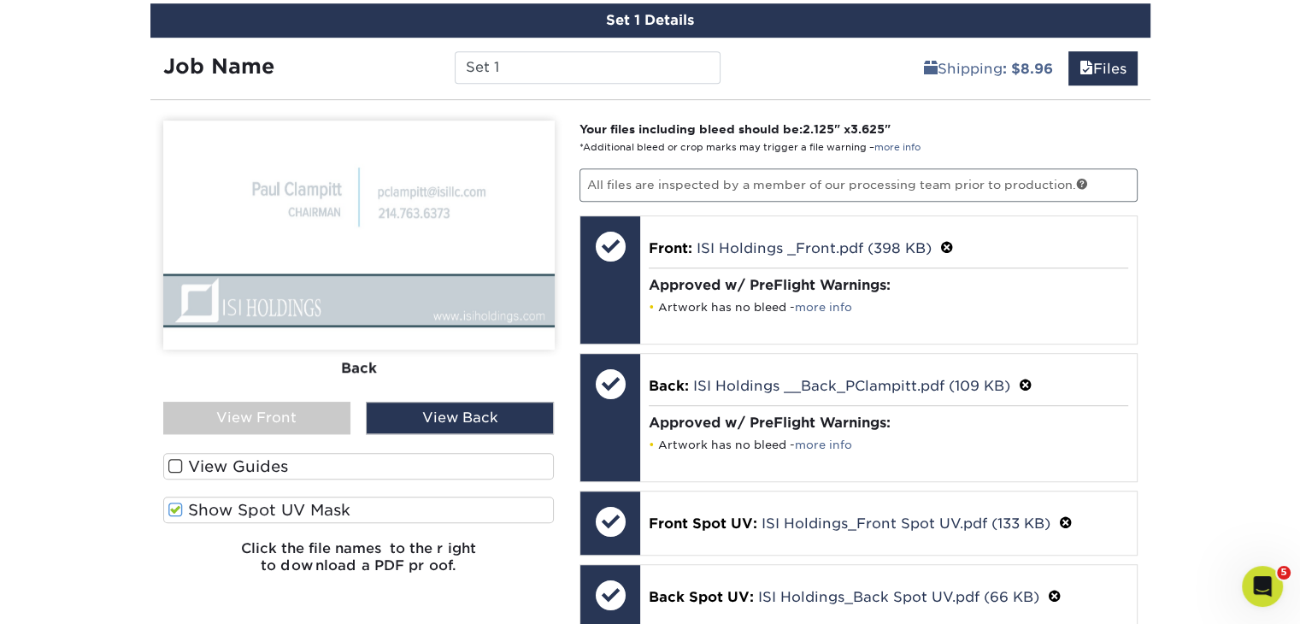
click at [298, 420] on div "View Front" at bounding box center [257, 418] width 188 height 32
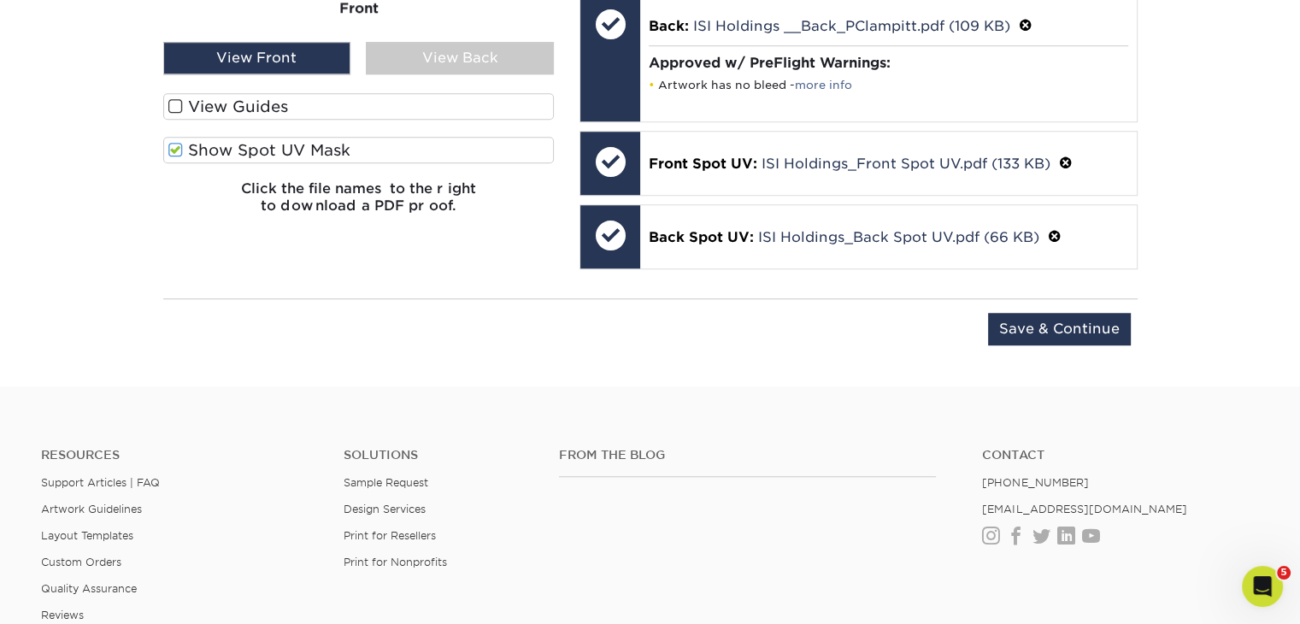
scroll to position [1388, 0]
click at [1093, 321] on input "Save & Continue" at bounding box center [1059, 328] width 143 height 32
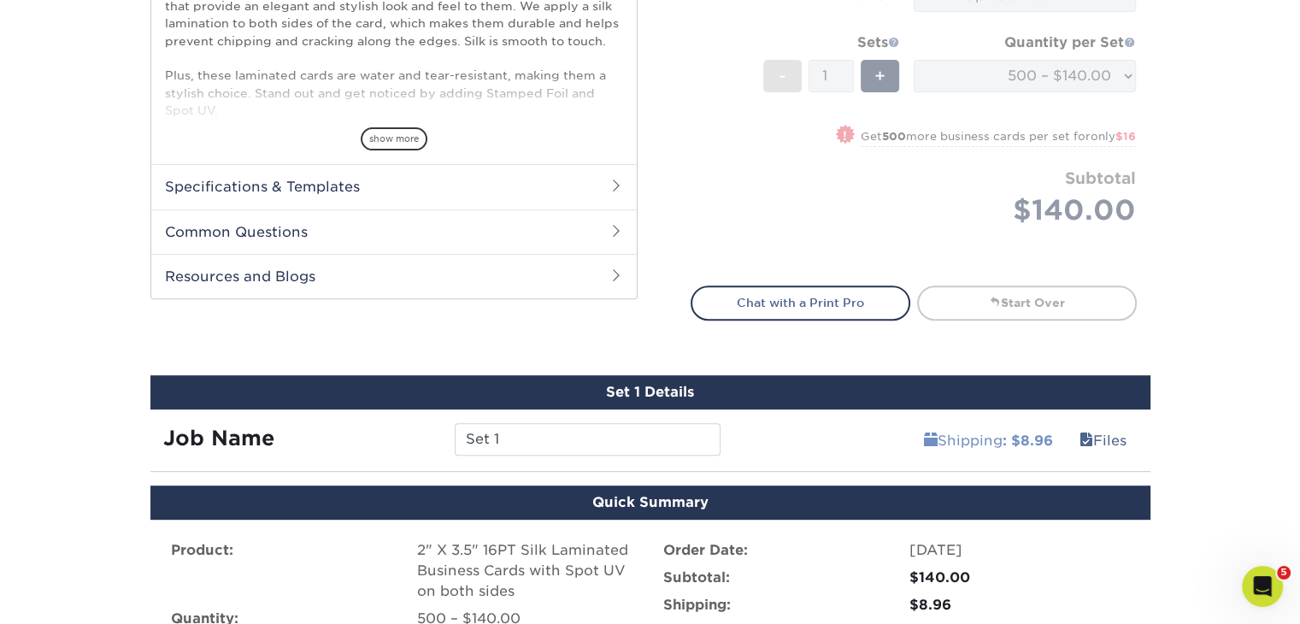
scroll to position [984, 0]
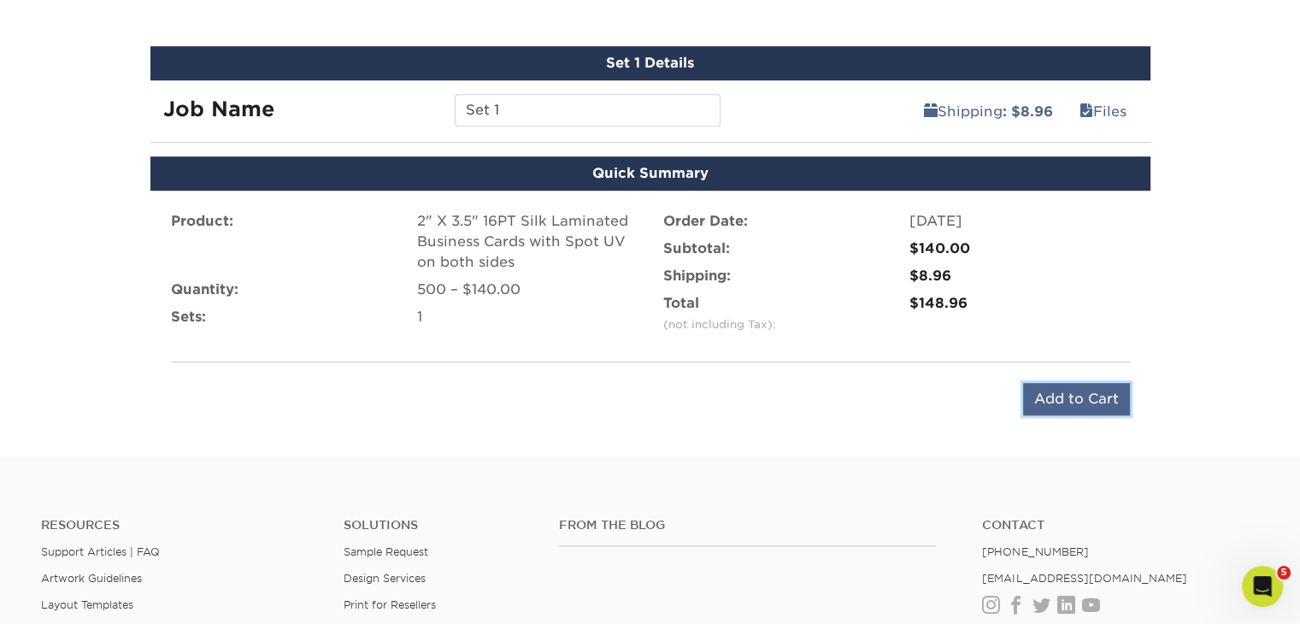
click at [1105, 398] on input "Add to Cart" at bounding box center [1076, 399] width 107 height 32
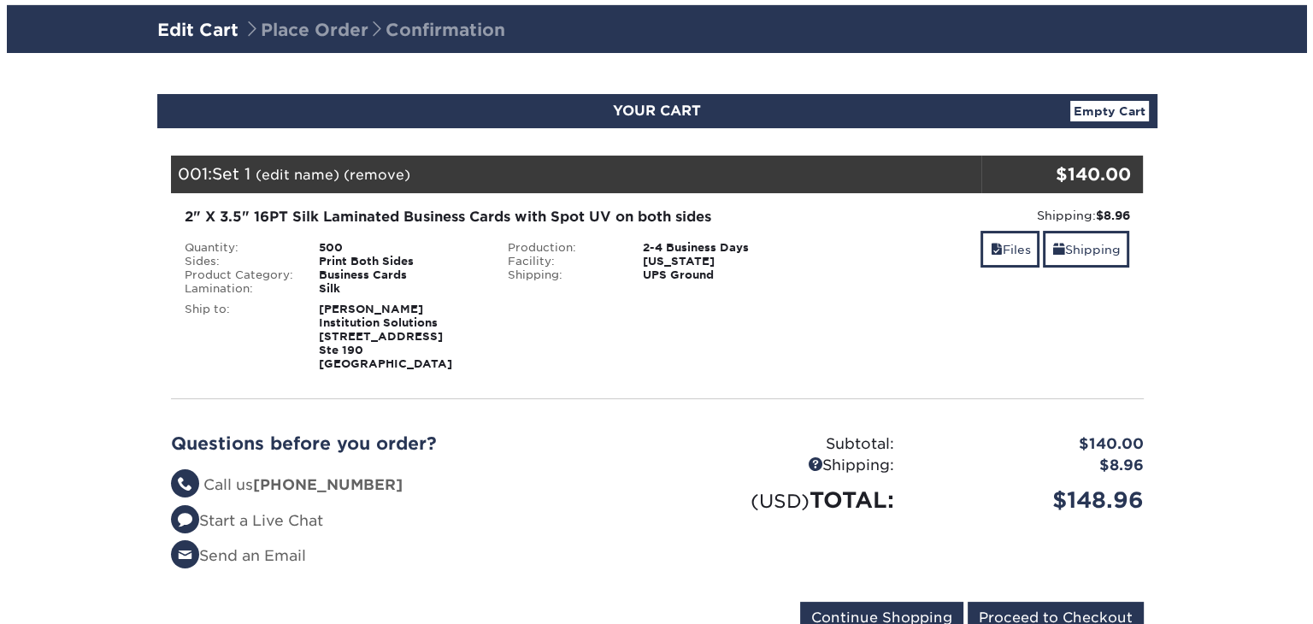
scroll to position [101, 0]
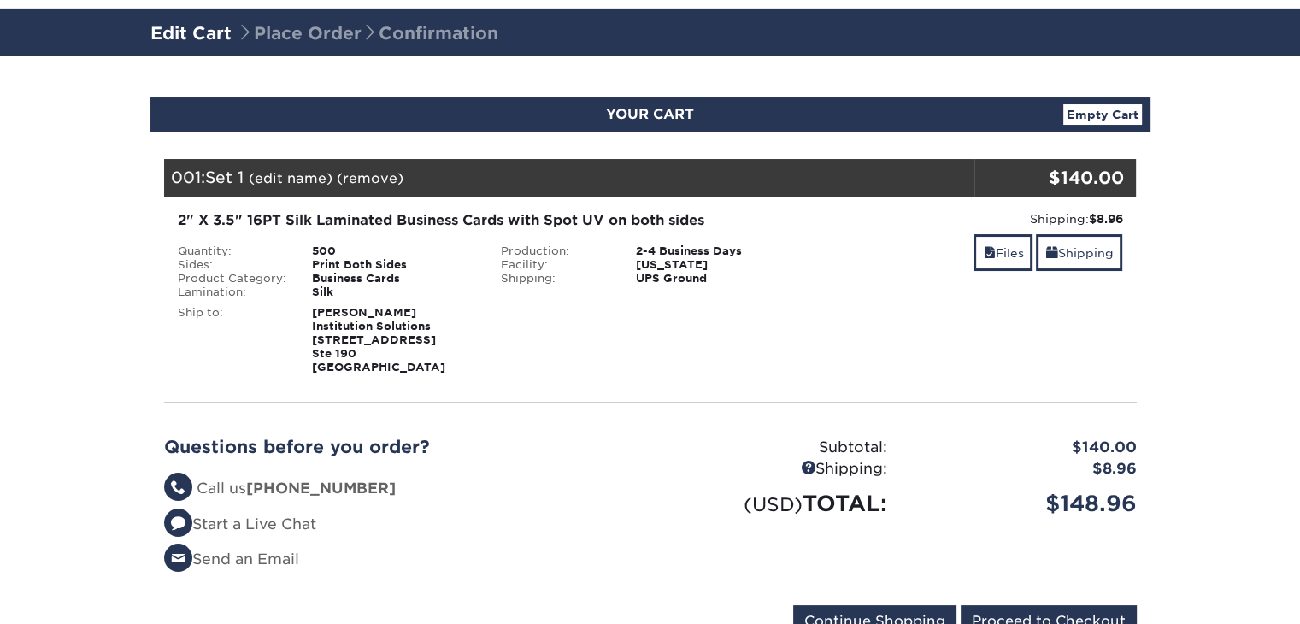
click at [294, 178] on link "(edit name)" at bounding box center [291, 178] width 84 height 16
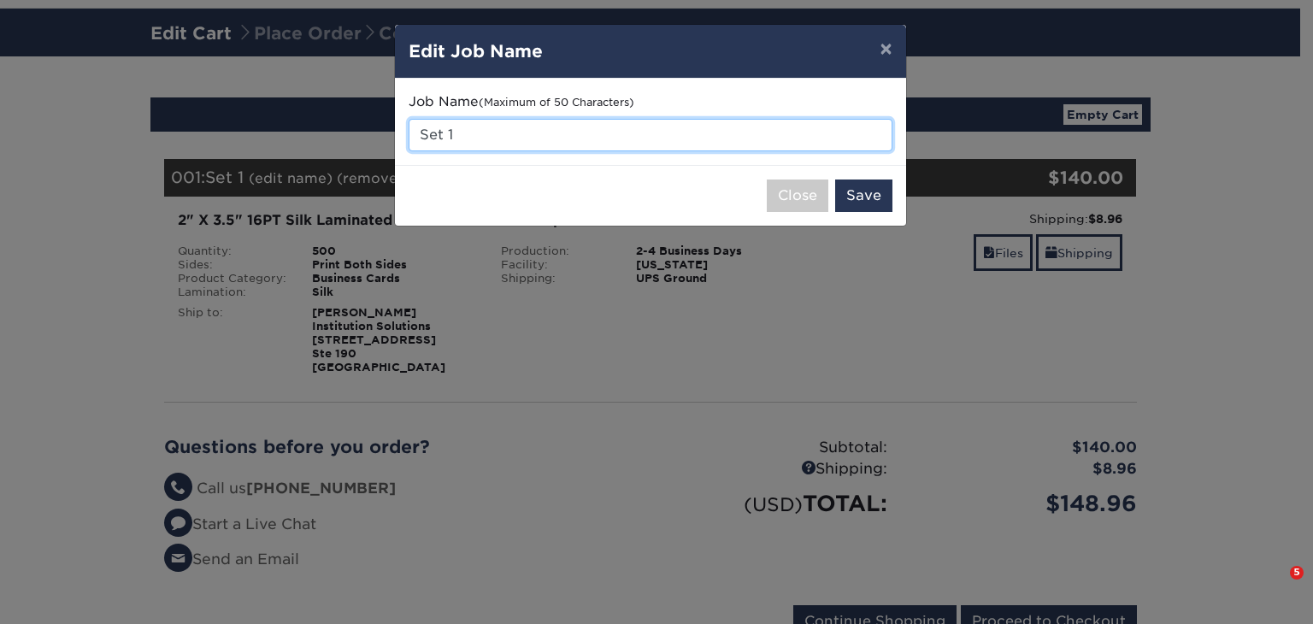
click at [557, 133] on input "Set 1" at bounding box center [651, 135] width 484 height 32
type input "S"
type input "ISI Holdings, PClampitt"
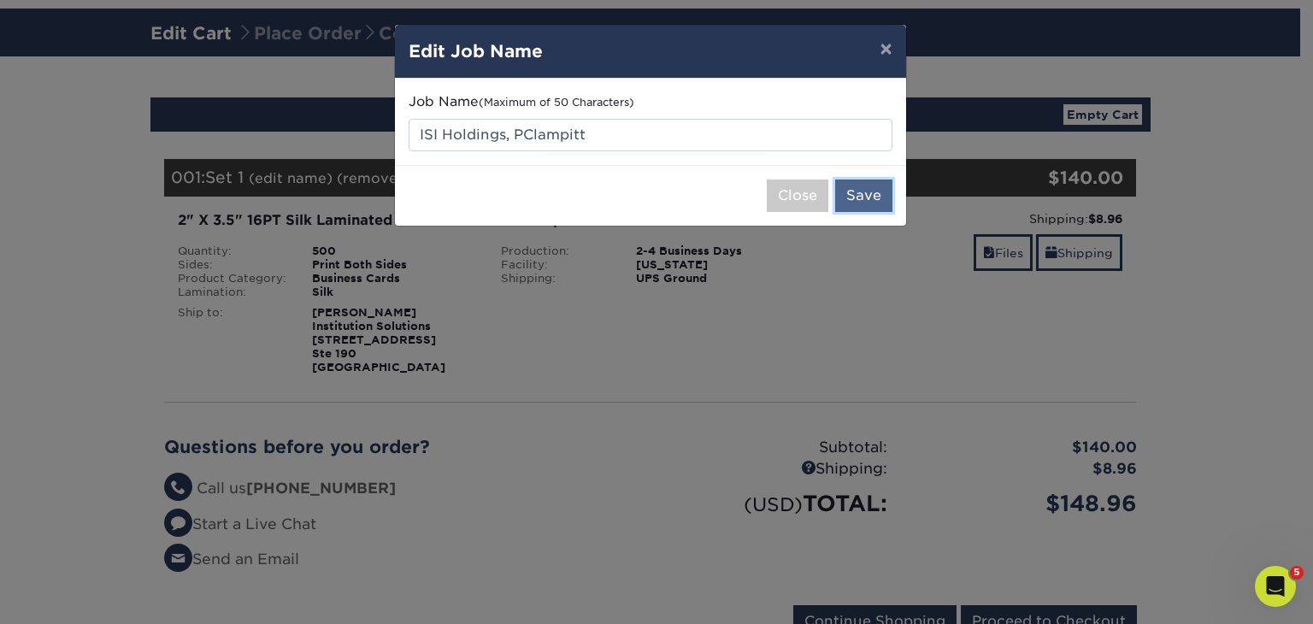
click at [874, 185] on button "Save" at bounding box center [863, 196] width 57 height 32
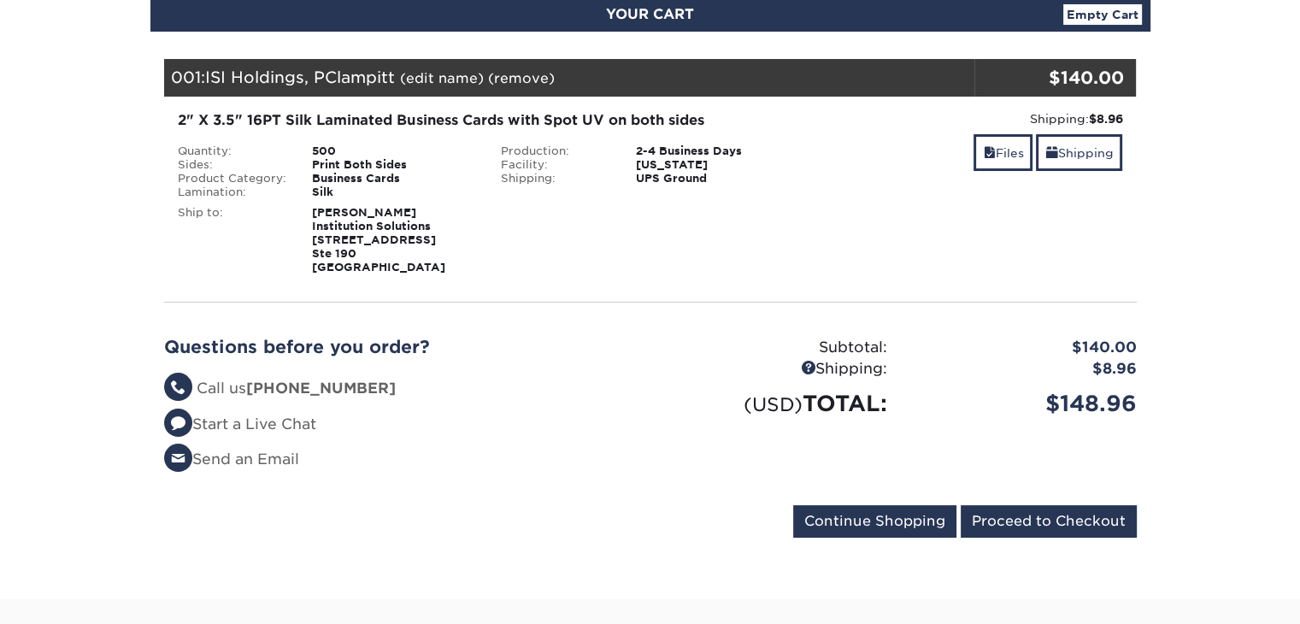
scroll to position [267, 0]
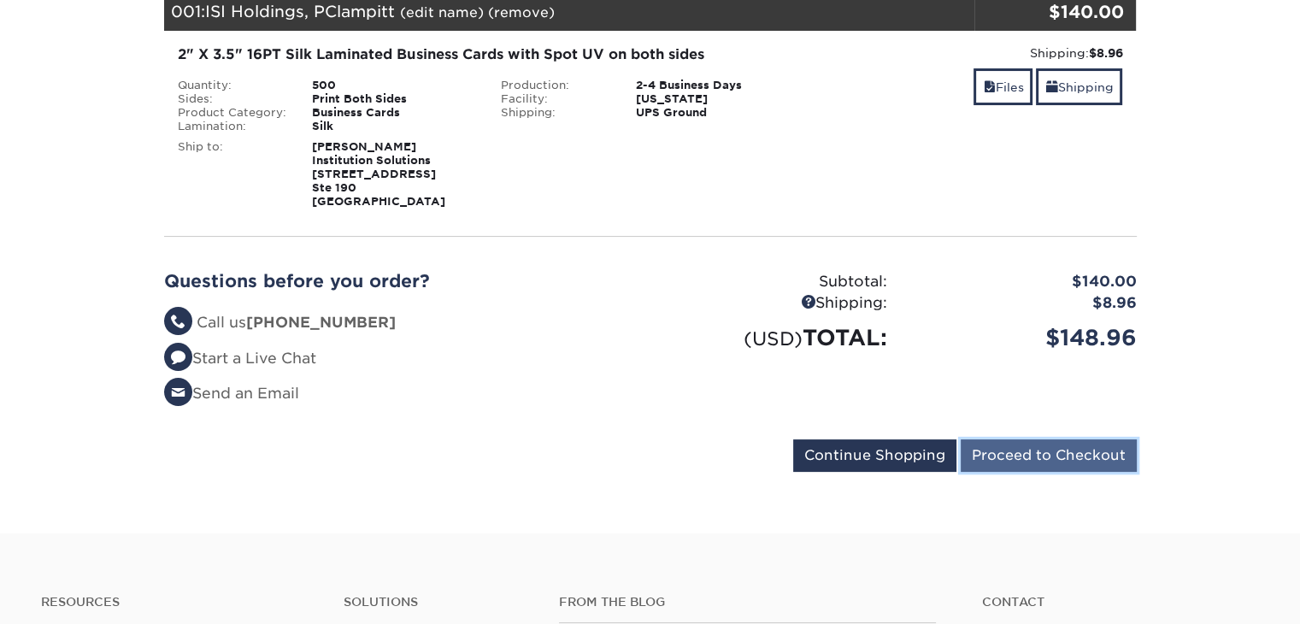
click at [1063, 452] on input "Proceed to Checkout" at bounding box center [1049, 455] width 176 height 32
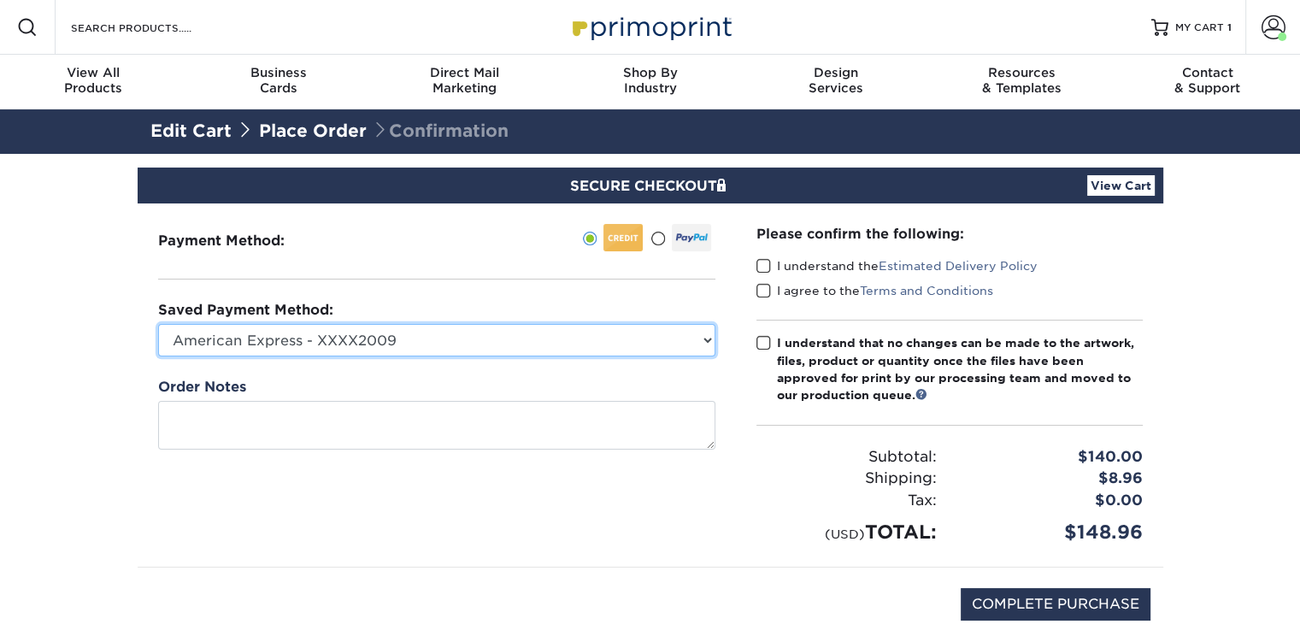
click at [702, 351] on select "American Express - XXXX2009 Visa - XXXX3698 American Express - XXXX1010 New Cre…" at bounding box center [436, 340] width 557 height 32
select select "72914"
click at [158, 324] on select "American Express - XXXX2009 Visa - XXXX3698 American Express - XXXX1010 New Cre…" at bounding box center [436, 340] width 557 height 32
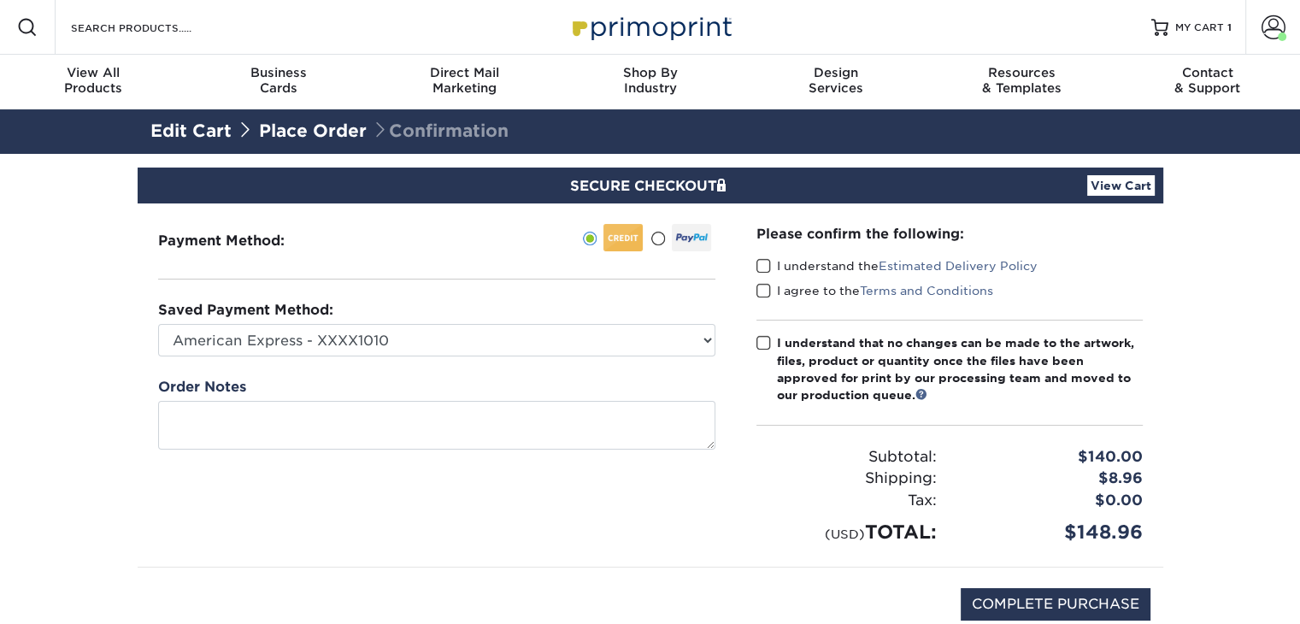
click at [766, 271] on span at bounding box center [764, 266] width 15 height 16
click at [0, 0] on input "I understand the Estimated Delivery Policy" at bounding box center [0, 0] width 0 height 0
drag, startPoint x: 763, startPoint y: 295, endPoint x: 765, endPoint y: 339, distance: 44.5
click at [765, 339] on div "Please confirm the following: I understand the Estimated Delivery Policy I agre…" at bounding box center [950, 385] width 386 height 322
click at [765, 339] on span at bounding box center [764, 343] width 15 height 16
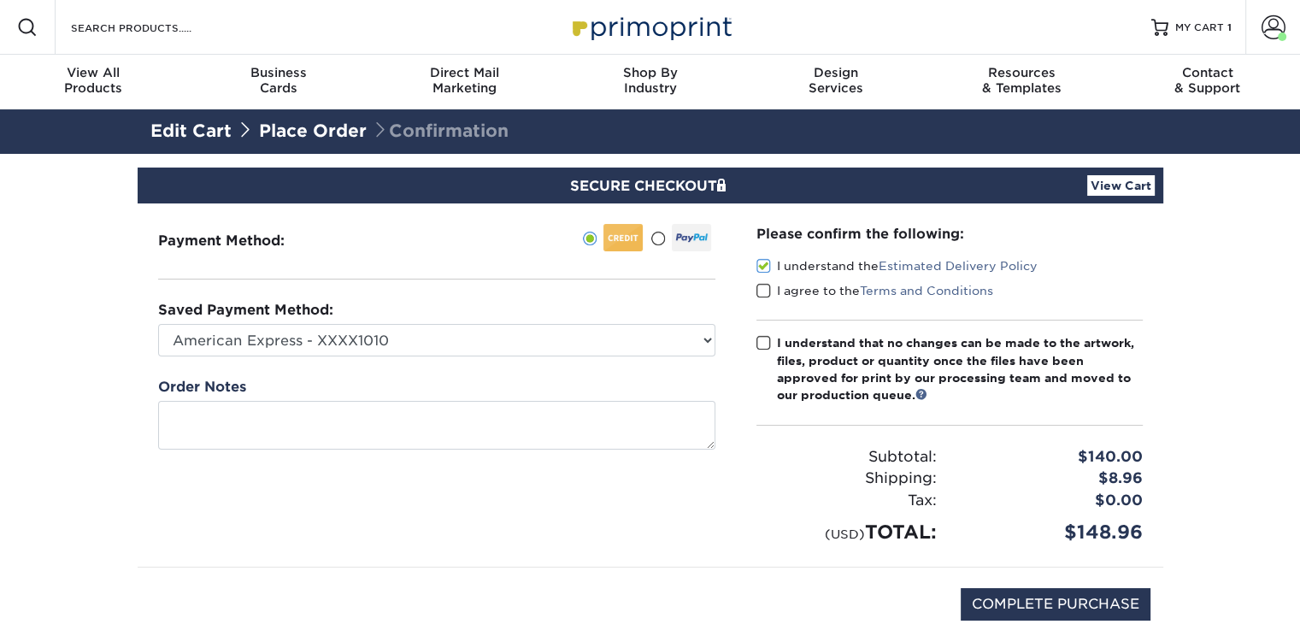
click at [0, 0] on input "I understand that no changes can be made to the artwork, files, product or quan…" at bounding box center [0, 0] width 0 height 0
click at [763, 291] on span at bounding box center [764, 291] width 15 height 16
click at [0, 0] on input "I agree to the Terms and Conditions" at bounding box center [0, 0] width 0 height 0
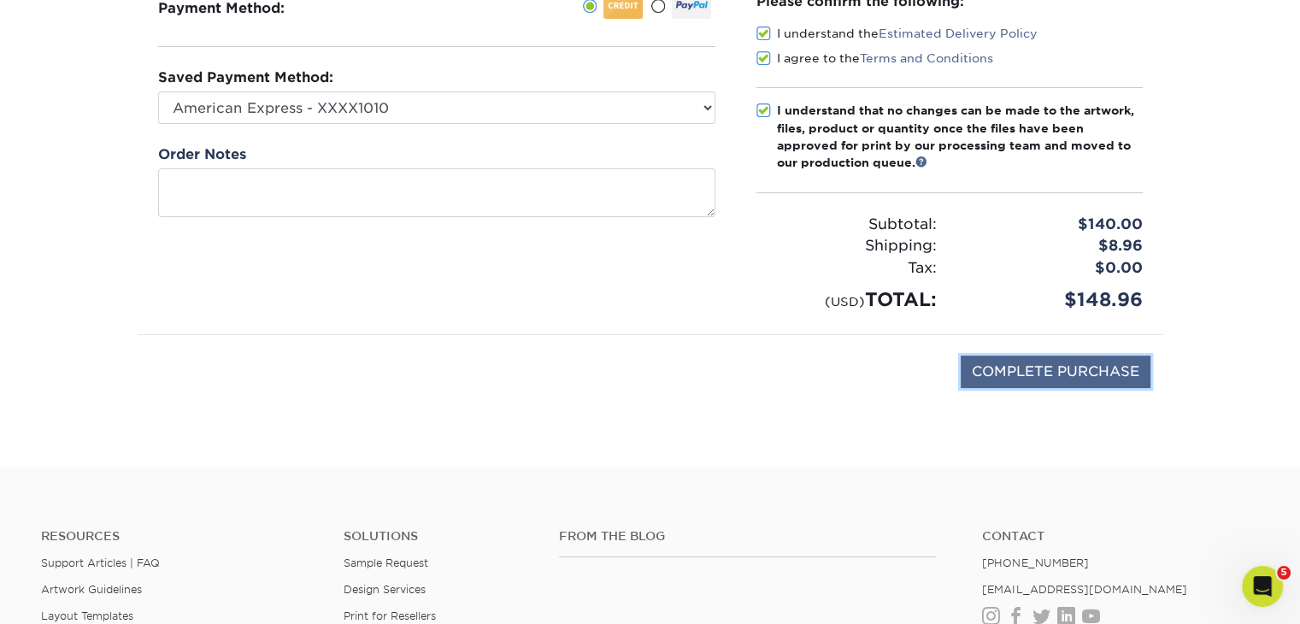
click at [1013, 365] on input "COMPLETE PURCHASE" at bounding box center [1056, 372] width 190 height 32
type input "PROCESSING, PLEASE WAIT..."
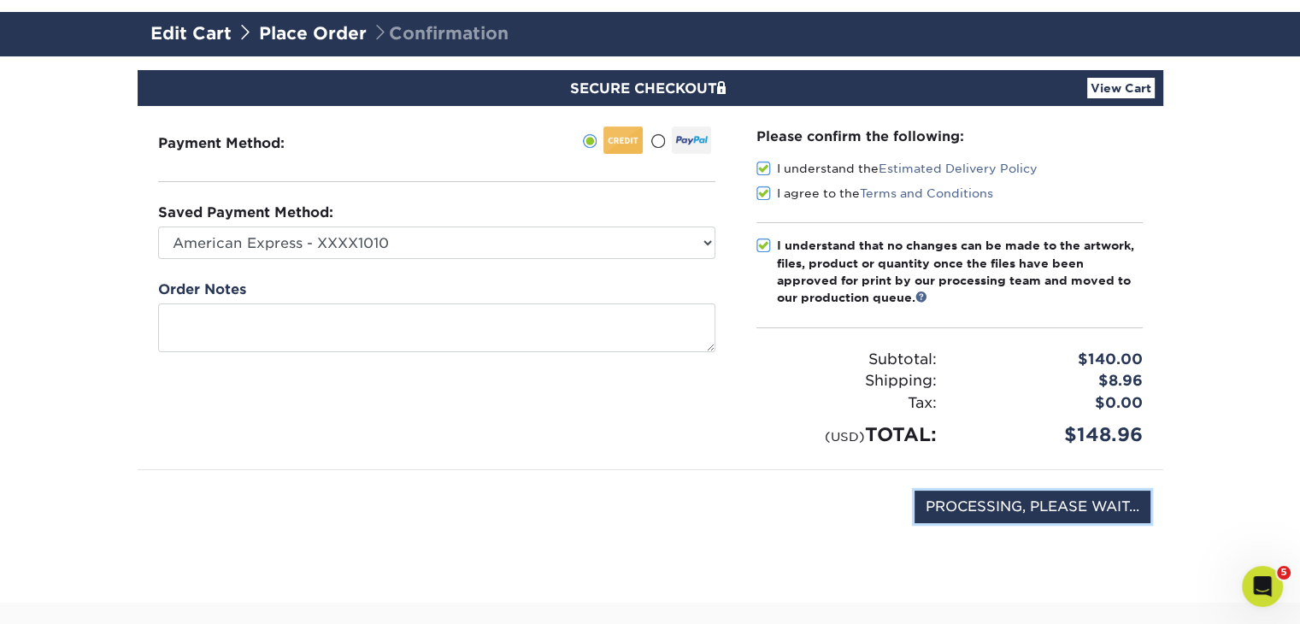
scroll to position [33, 0]
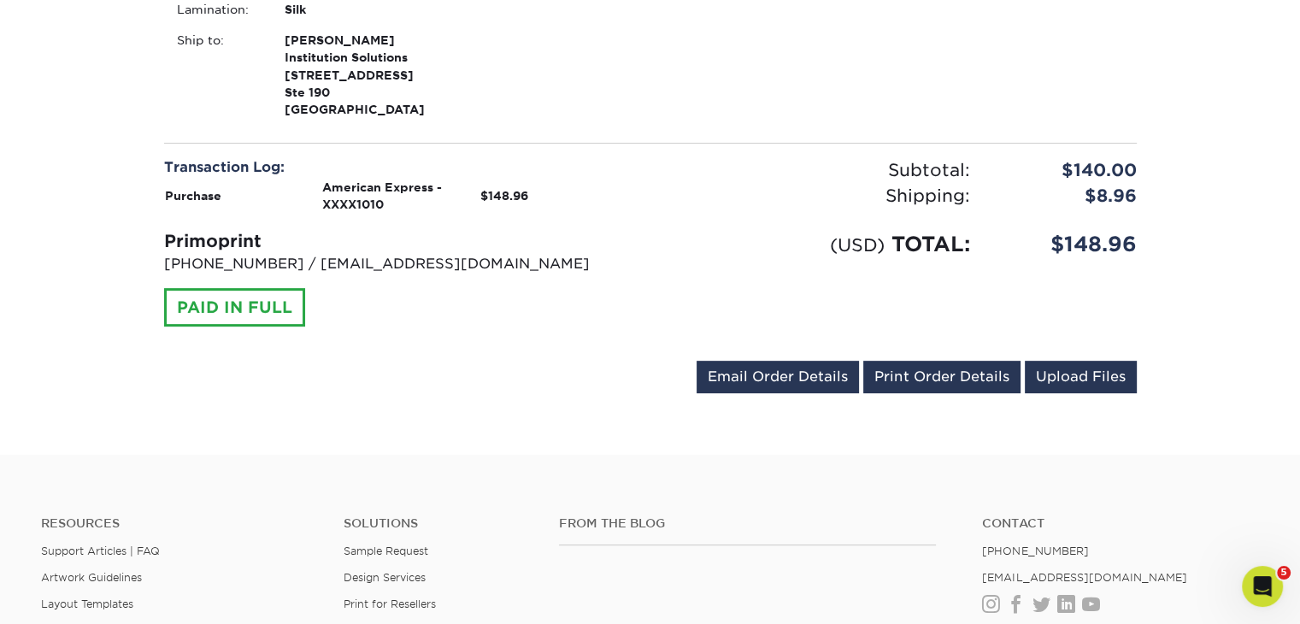
scroll to position [622, 0]
